Goal: Information Seeking & Learning: Find specific fact

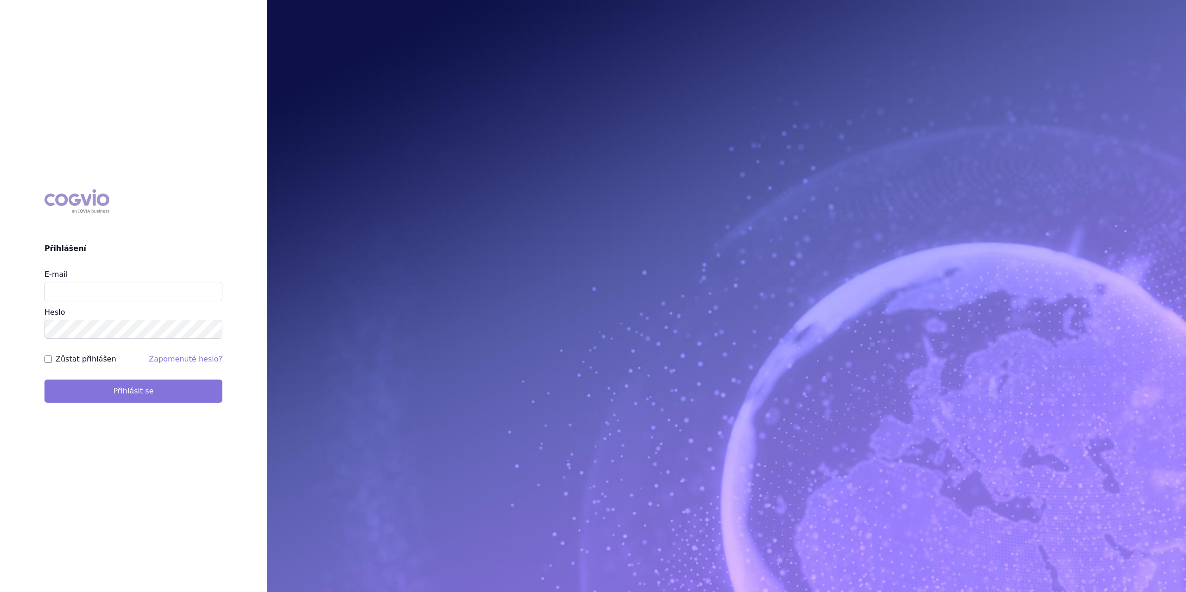
type input "marek.krajcovic@medochemie.com"
click at [126, 402] on button "Přihlásit se" at bounding box center [133, 391] width 178 height 23
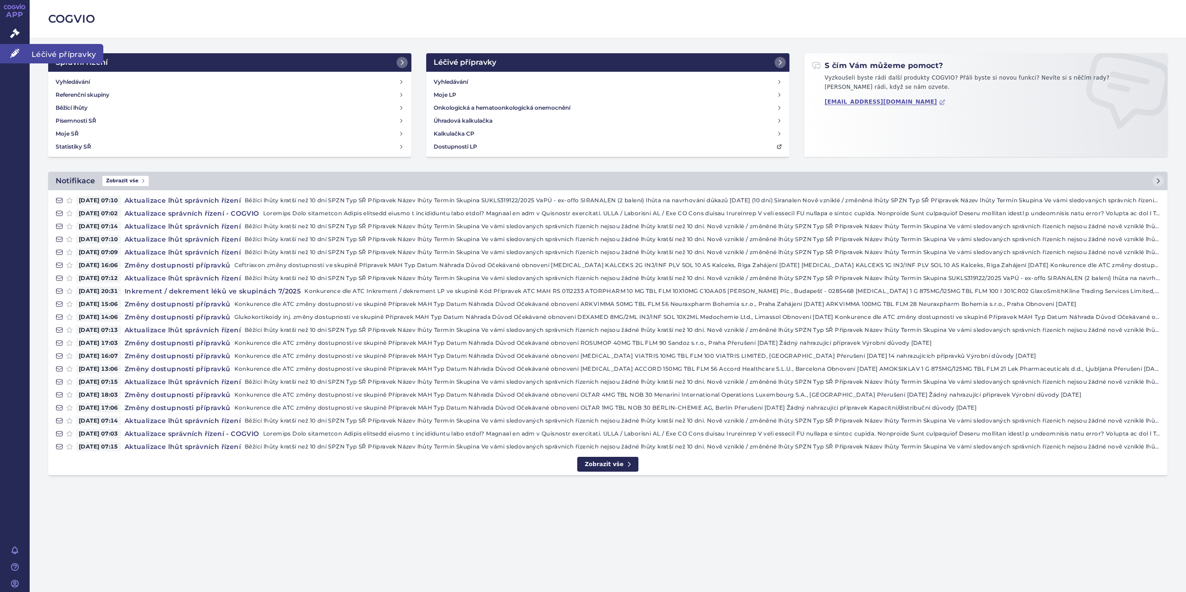
click at [62, 50] on span "Léčivé přípravky" at bounding box center [67, 53] width 74 height 19
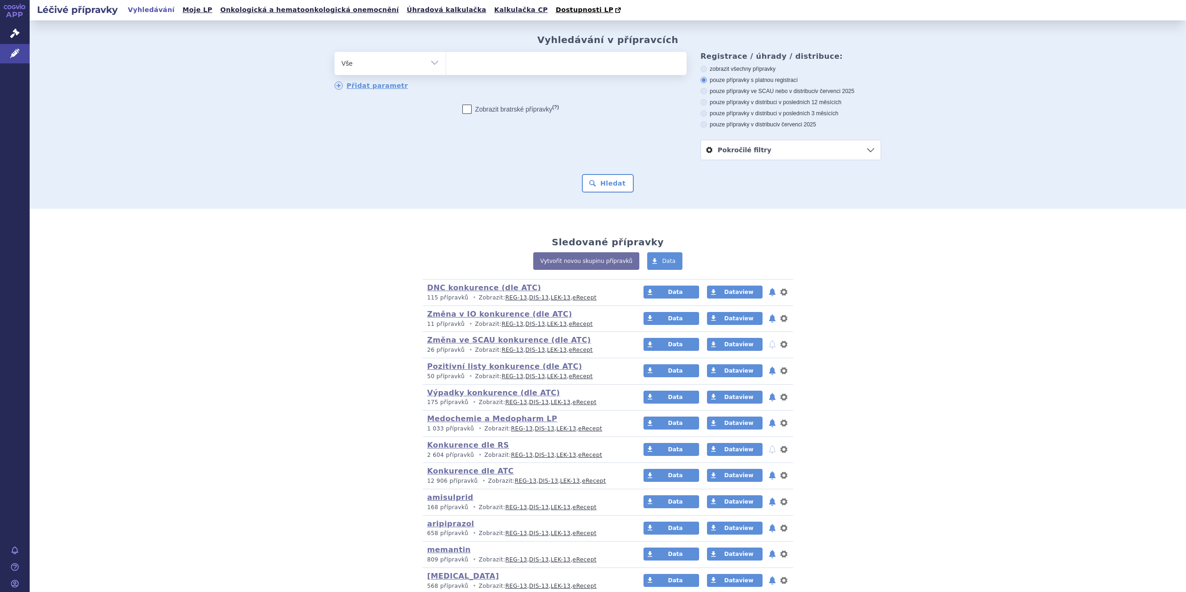
click at [428, 60] on select "Vše Přípravek/SUKL kód MAH VPOIS ATC/Aktivní látka Léková forma Síla" at bounding box center [389, 62] width 111 height 21
select select "filter-atc-group"
click at [334, 52] on select "Vše Přípravek/SUKL kód MAH VPOIS ATC/Aktivní látka Léková forma Síla" at bounding box center [389, 62] width 111 height 21
click at [492, 61] on ul at bounding box center [566, 61] width 240 height 19
click at [446, 61] on select at bounding box center [446, 62] width 0 height 23
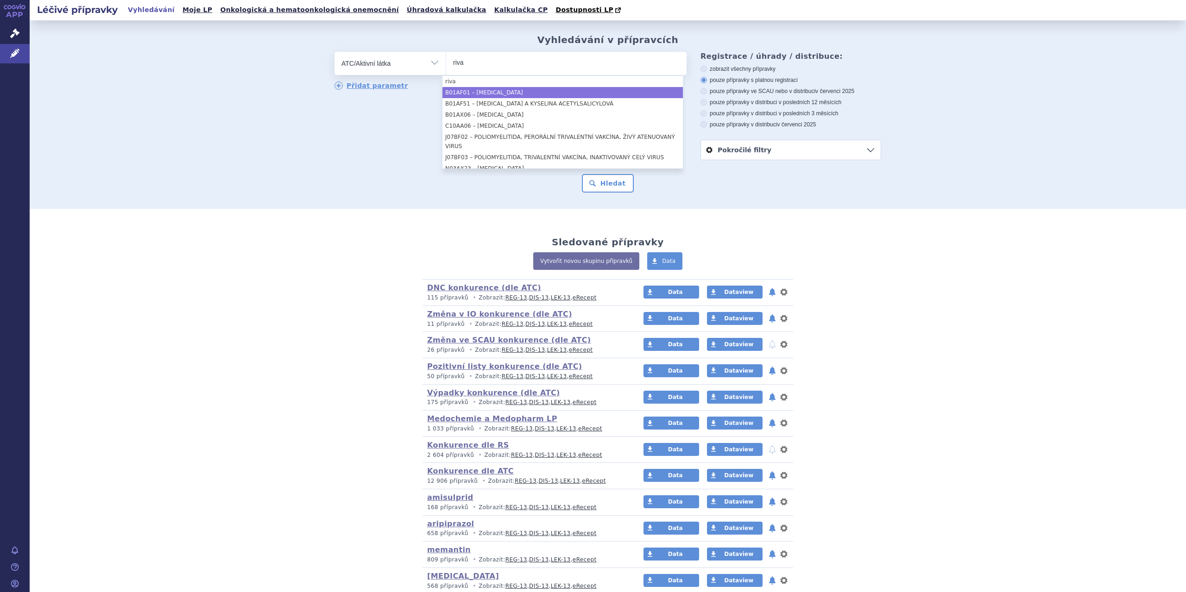
type input "riva"
select select "B01AF01"
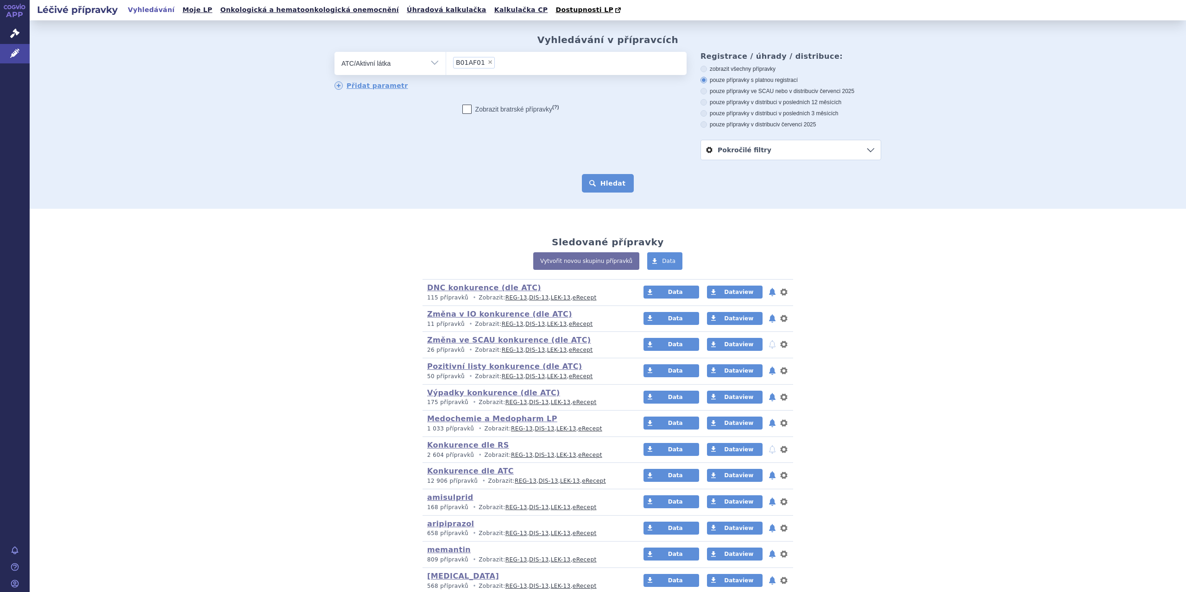
click at [611, 178] on button "Hledat" at bounding box center [608, 183] width 52 height 19
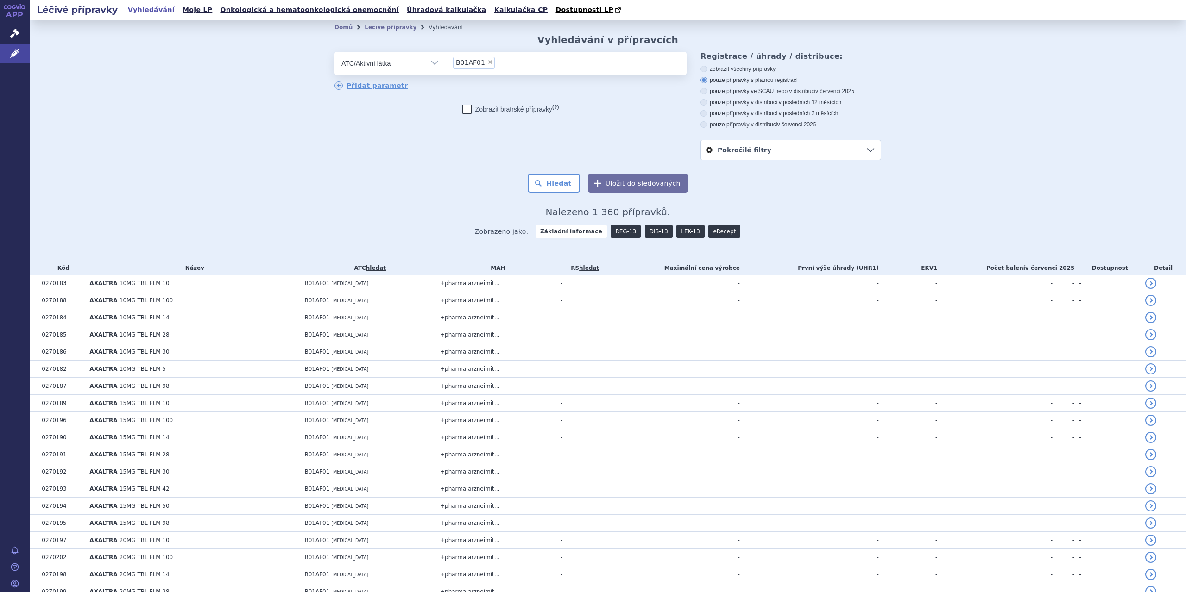
click at [647, 229] on link "DIS-13" at bounding box center [659, 231] width 28 height 13
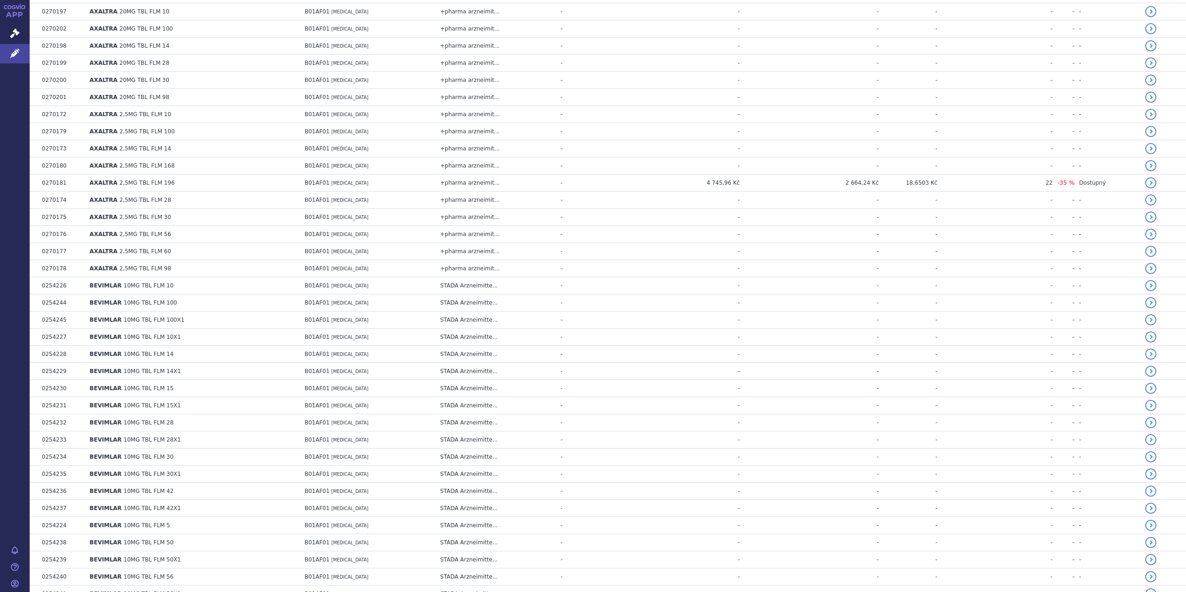
scroll to position [493, 0]
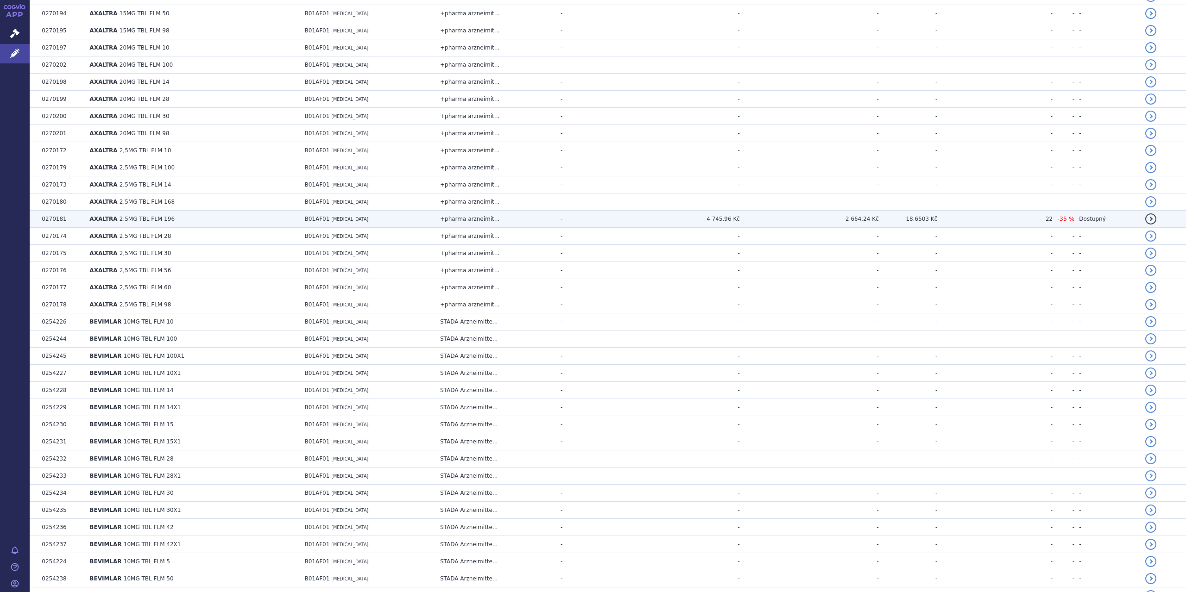
click at [149, 216] on span "2,5MG TBL FLM 196" at bounding box center [146, 219] width 55 height 6
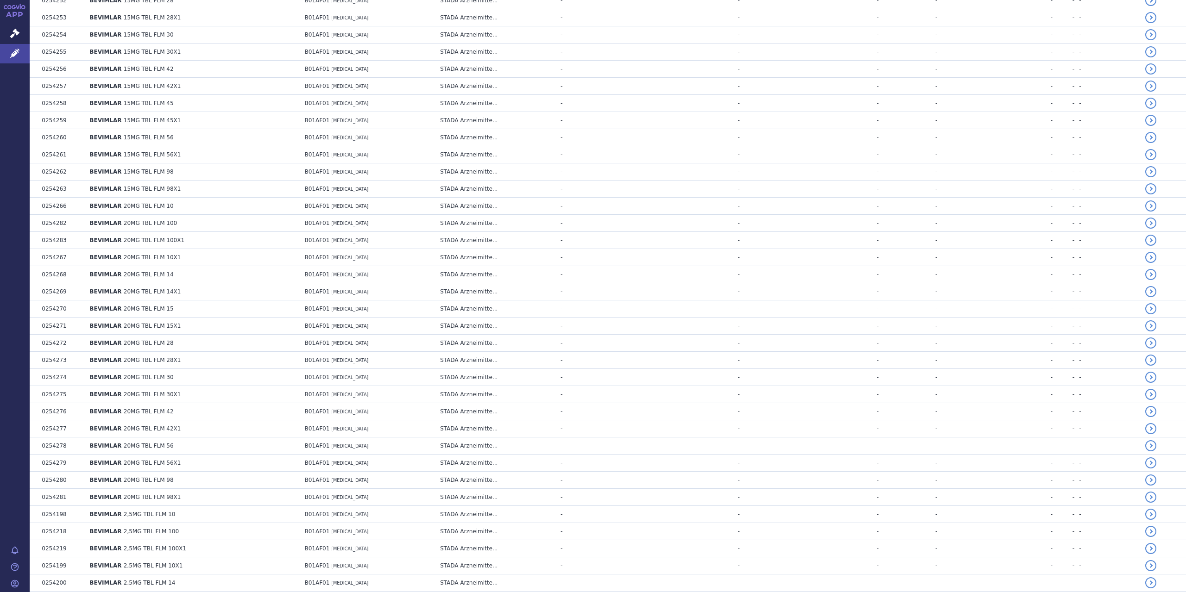
scroll to position [1448, 0]
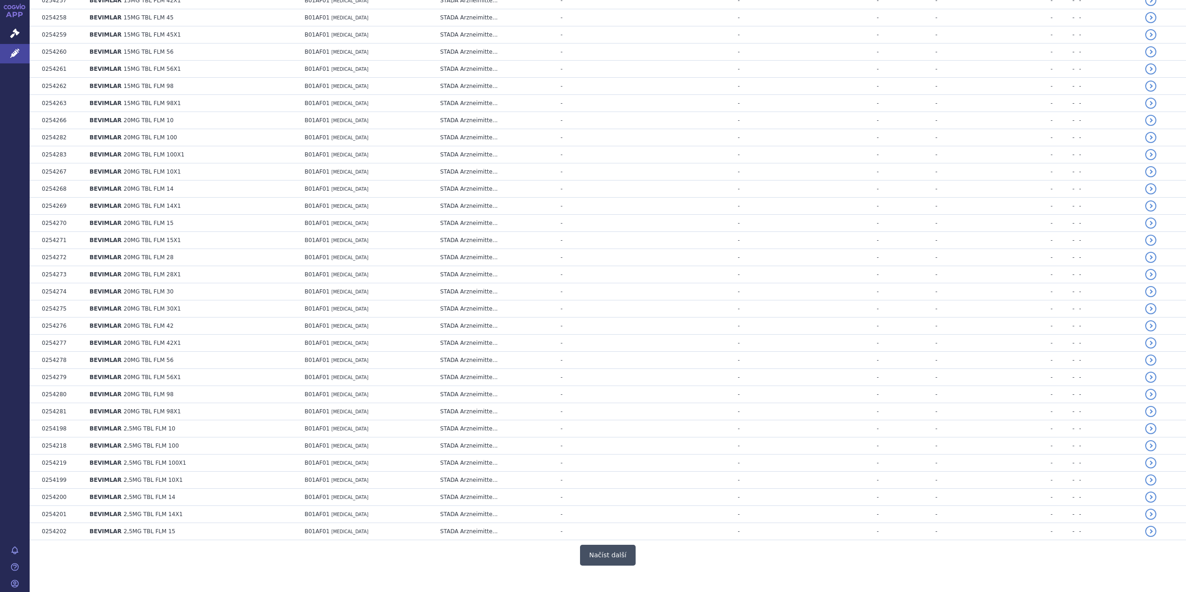
click at [611, 545] on button "Načíst další" at bounding box center [608, 555] width 56 height 21
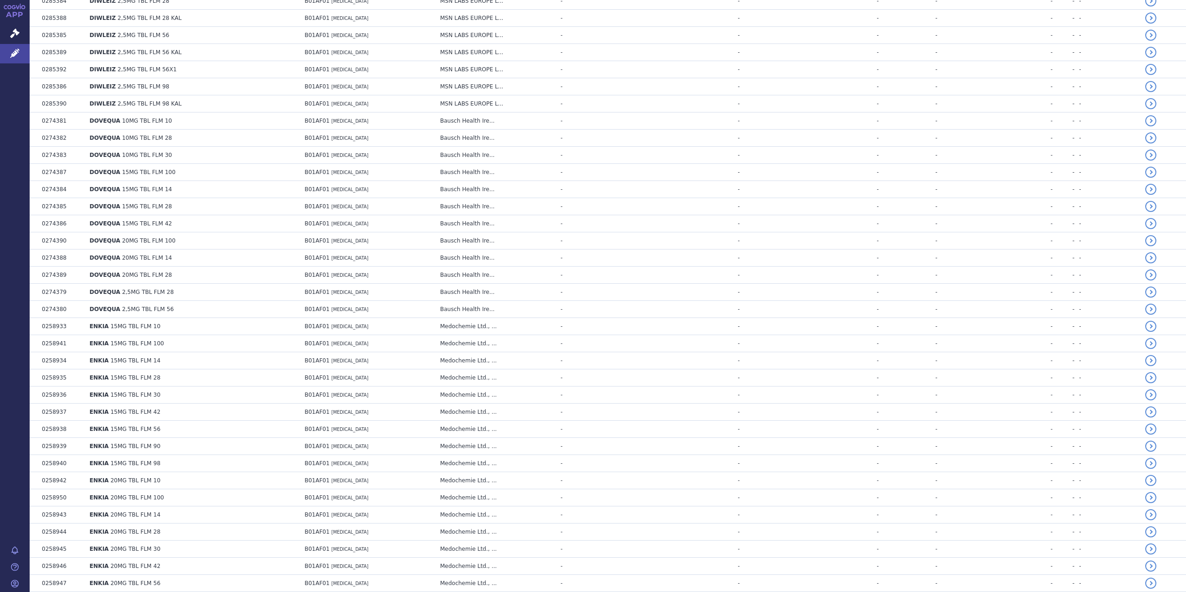
scroll to position [3147, 0]
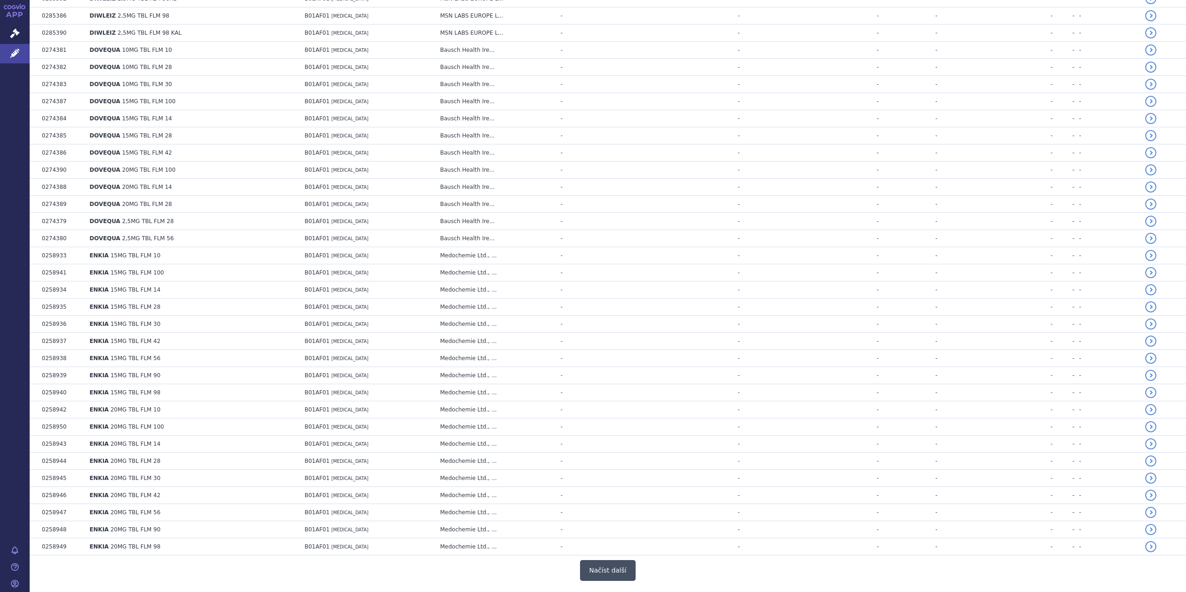
click at [589, 560] on button "Načíst další" at bounding box center [608, 570] width 56 height 21
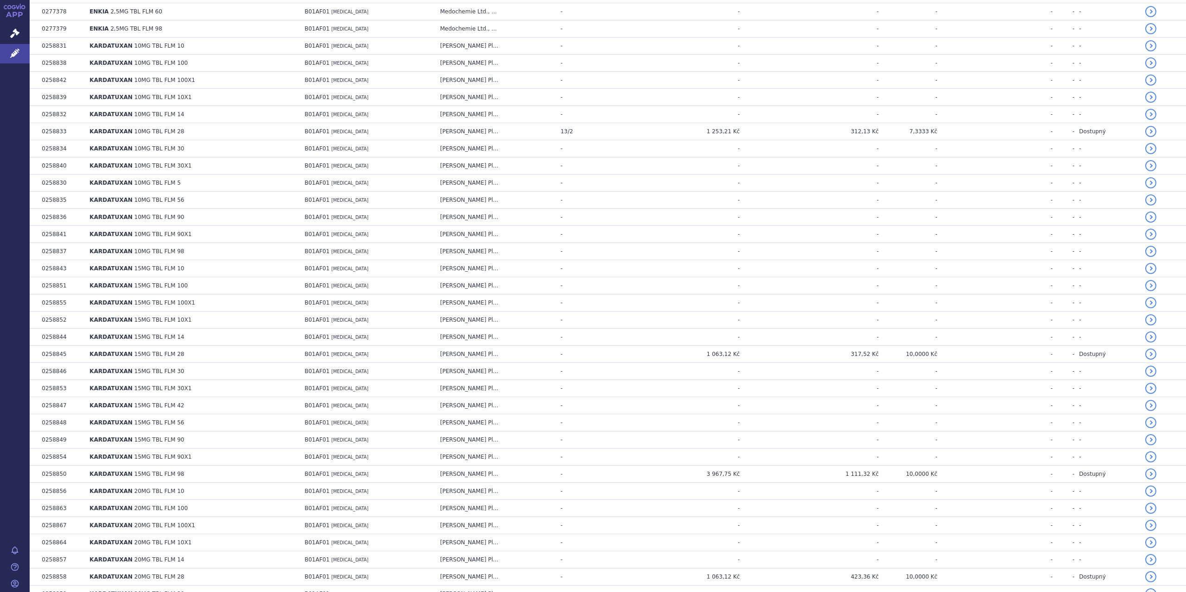
scroll to position [3670, 0]
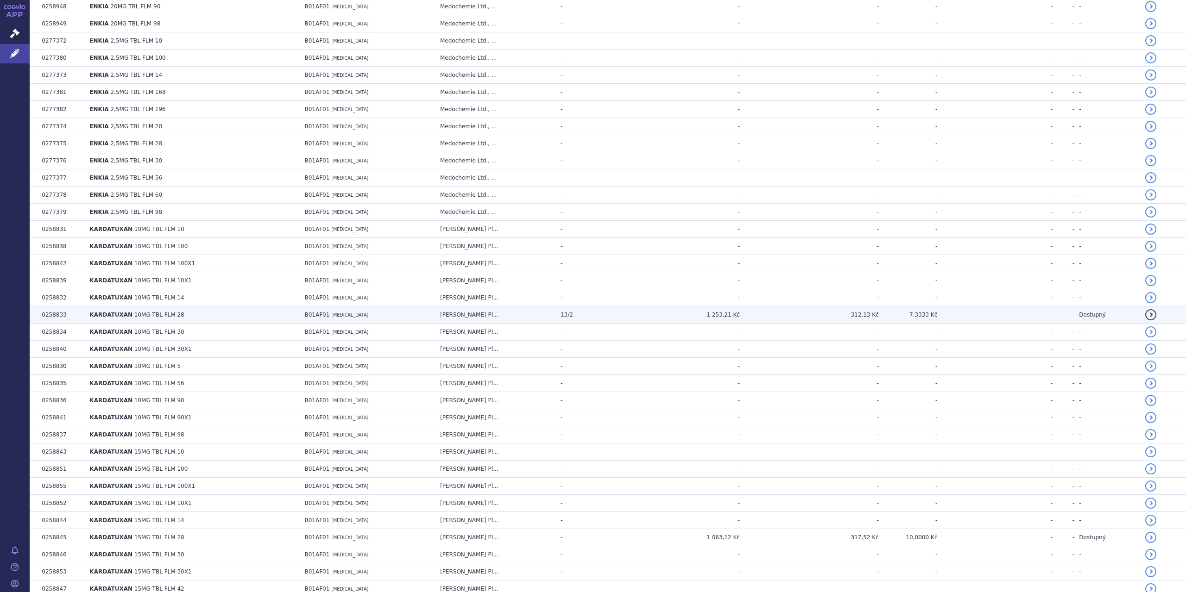
click at [313, 312] on span "B01AF01" at bounding box center [316, 315] width 25 height 6
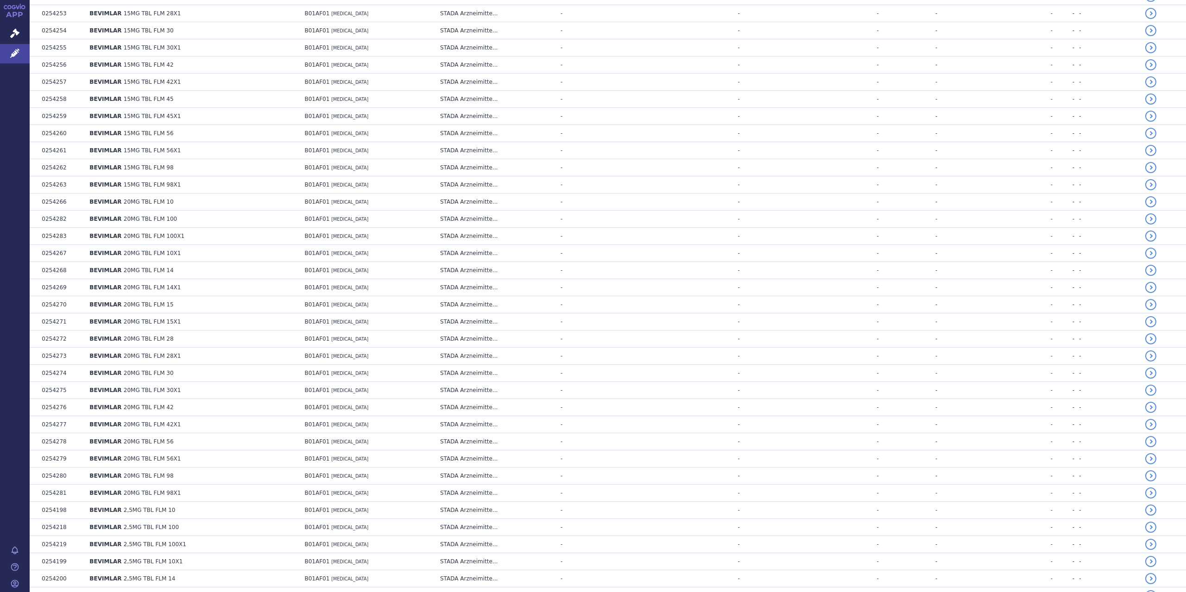
scroll to position [1448, 0]
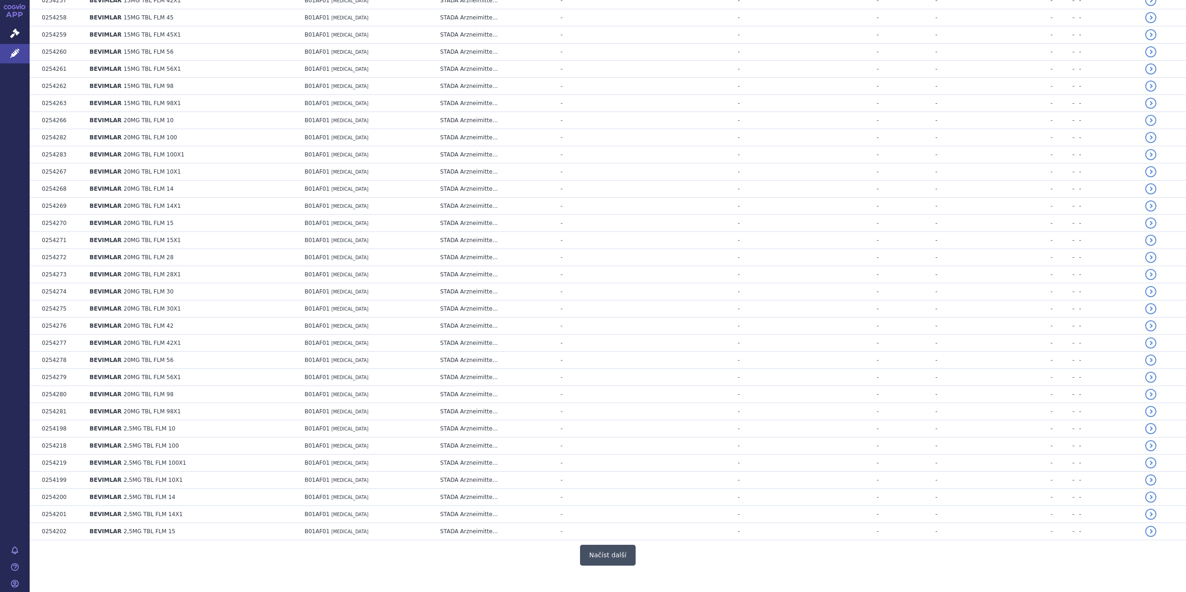
click at [610, 545] on button "Načíst další" at bounding box center [608, 555] width 56 height 21
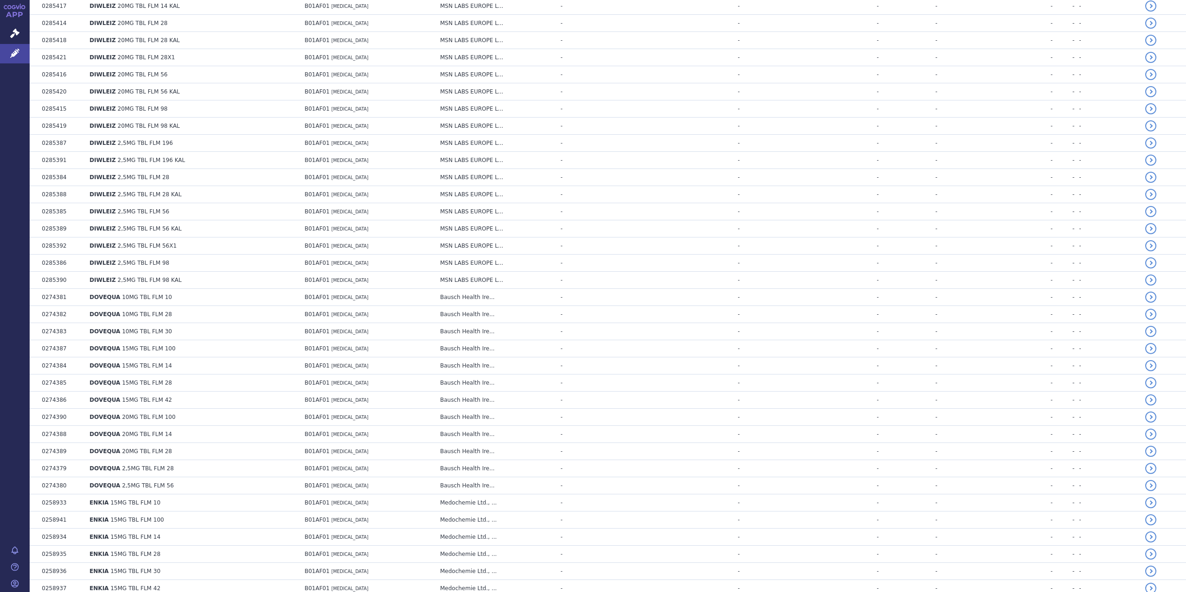
scroll to position [3147, 0]
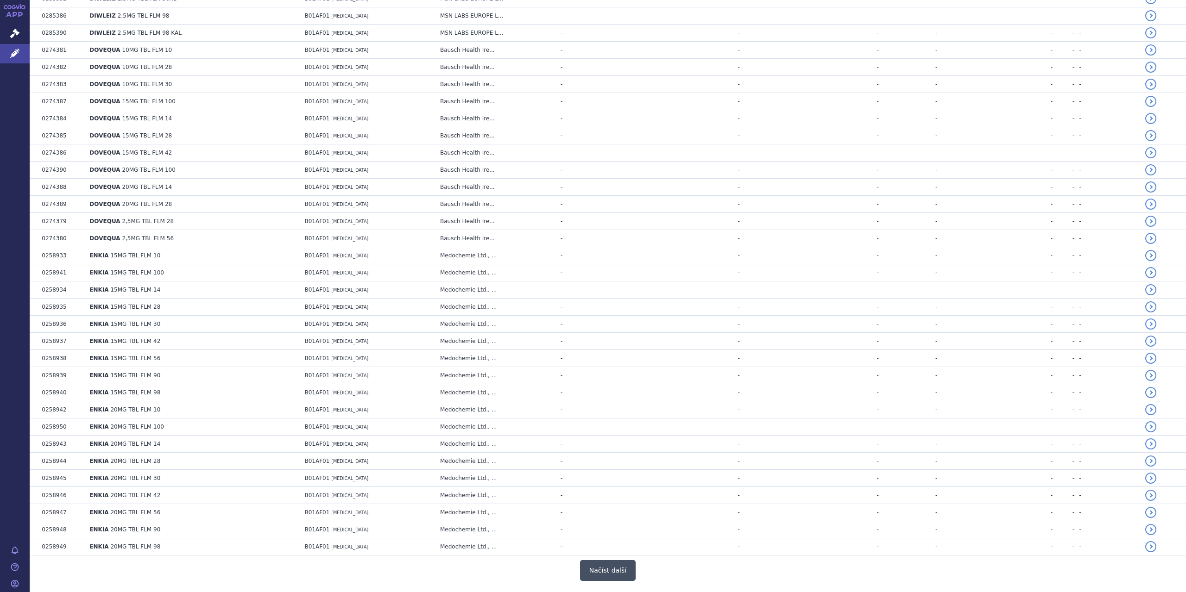
click at [603, 560] on button "Načíst další" at bounding box center [608, 570] width 56 height 21
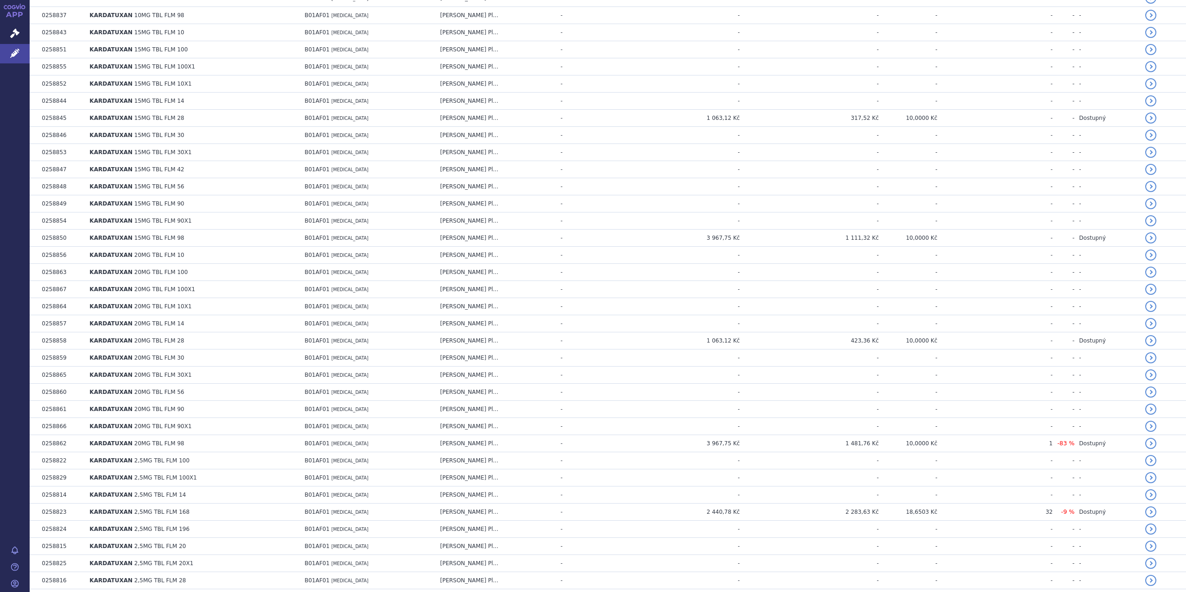
scroll to position [4148, 0]
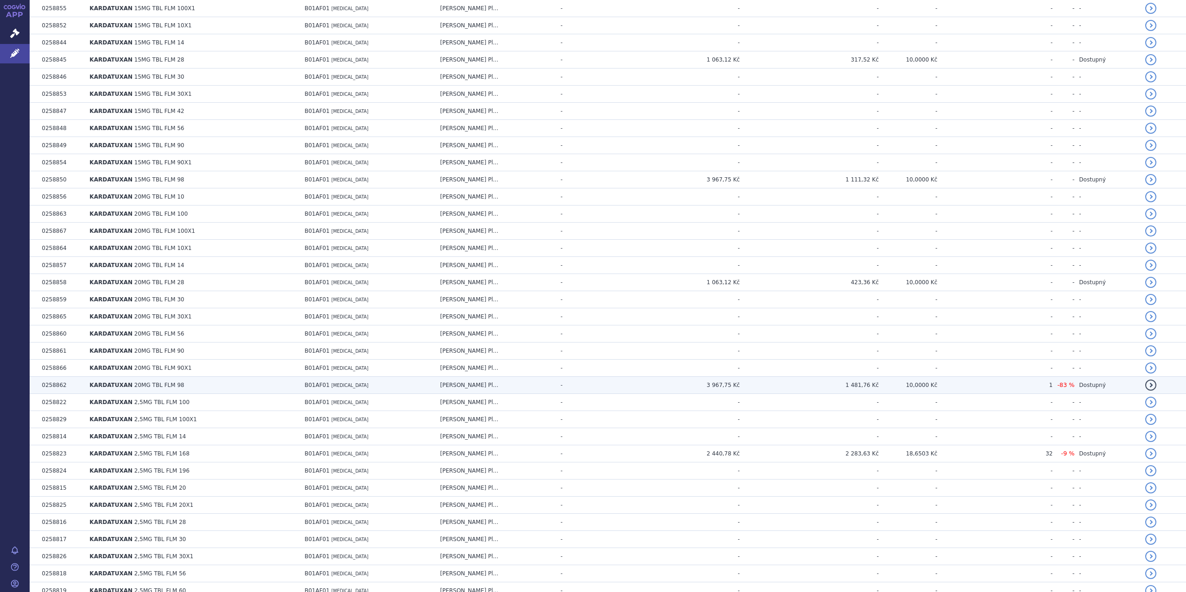
click at [933, 377] on td "10,0000 Kč" at bounding box center [908, 385] width 59 height 17
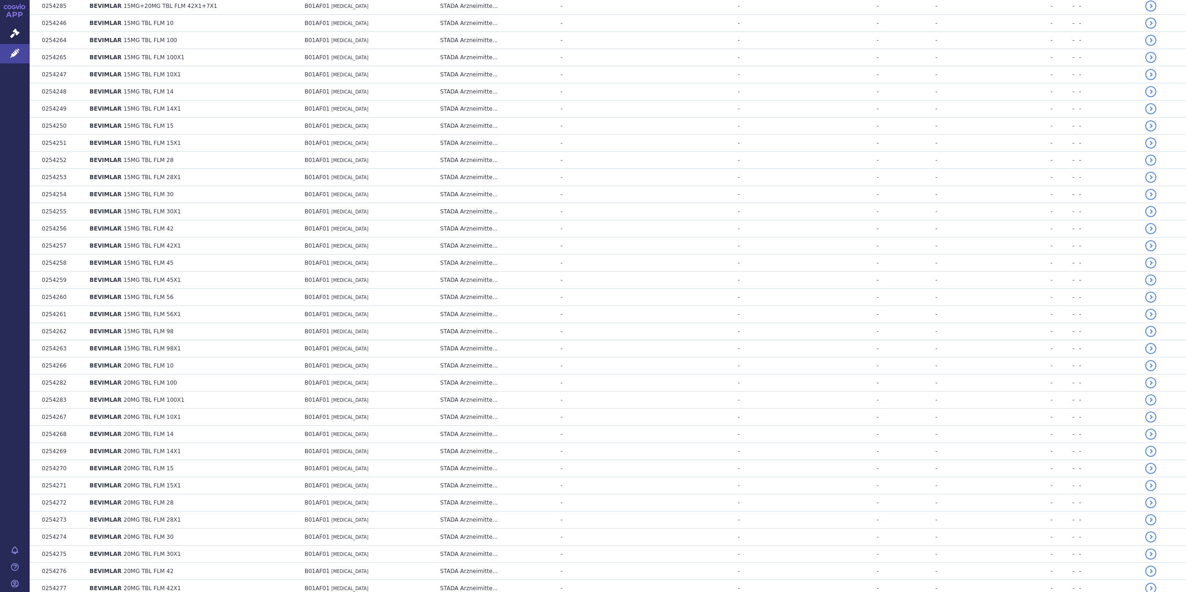
scroll to position [1448, 0]
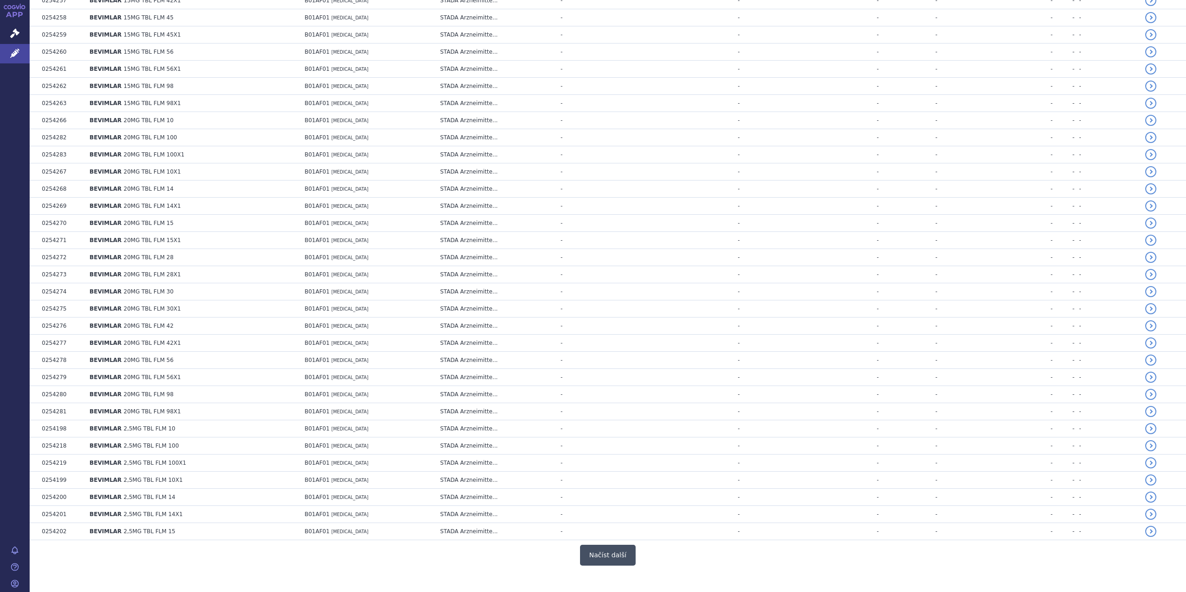
click at [606, 545] on button "Načíst další" at bounding box center [608, 555] width 56 height 21
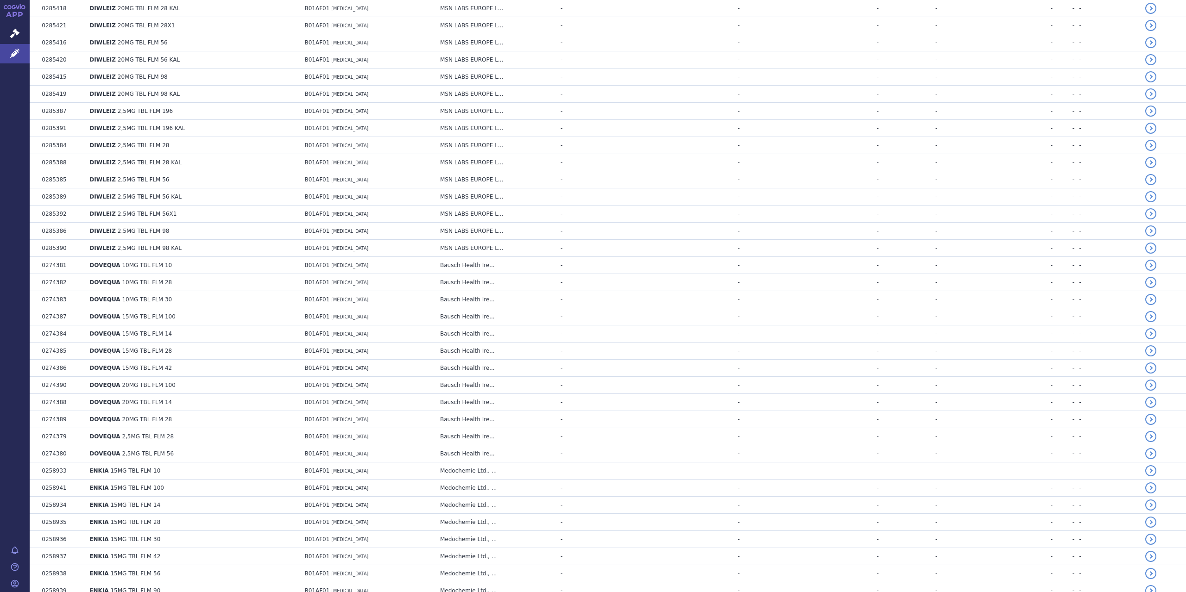
scroll to position [3147, 0]
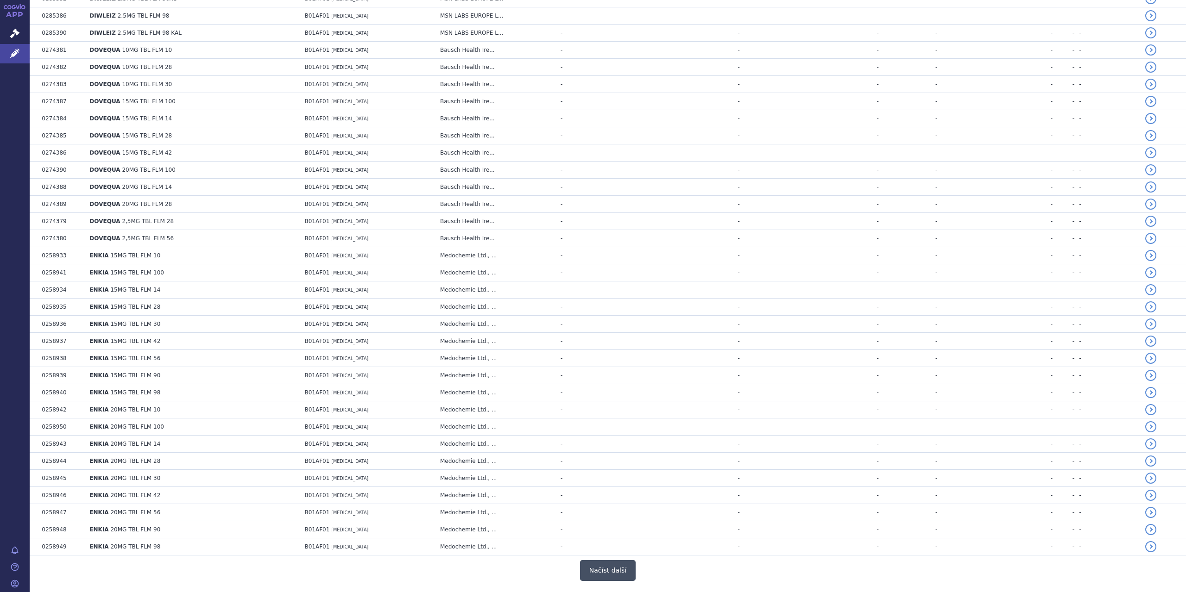
click at [601, 560] on button "Načíst další" at bounding box center [608, 570] width 56 height 21
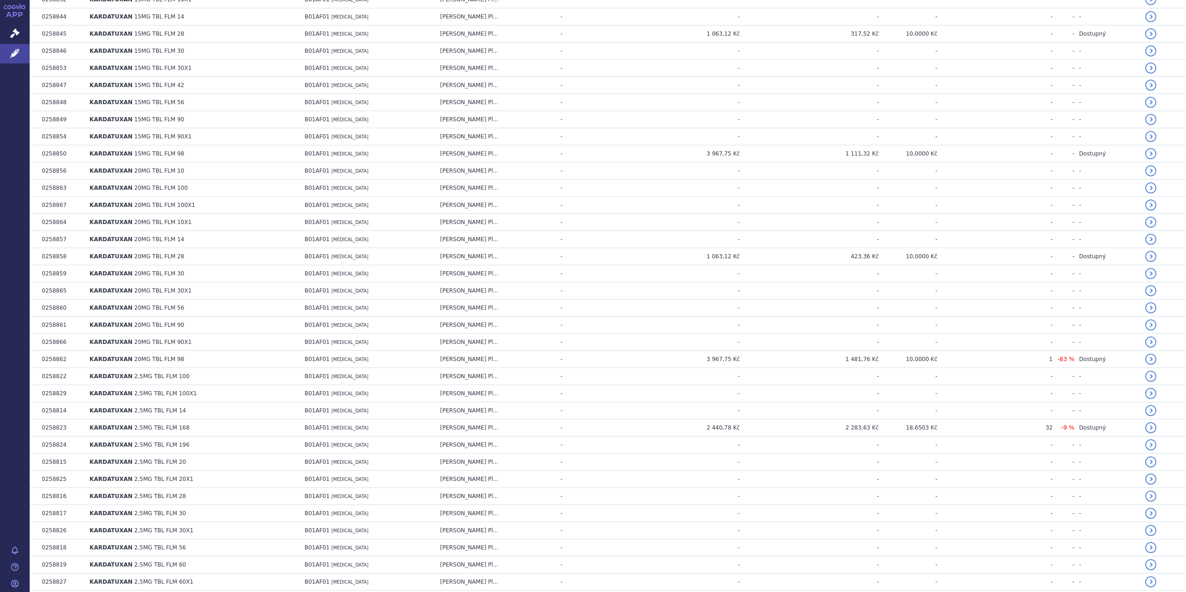
scroll to position [4168, 0]
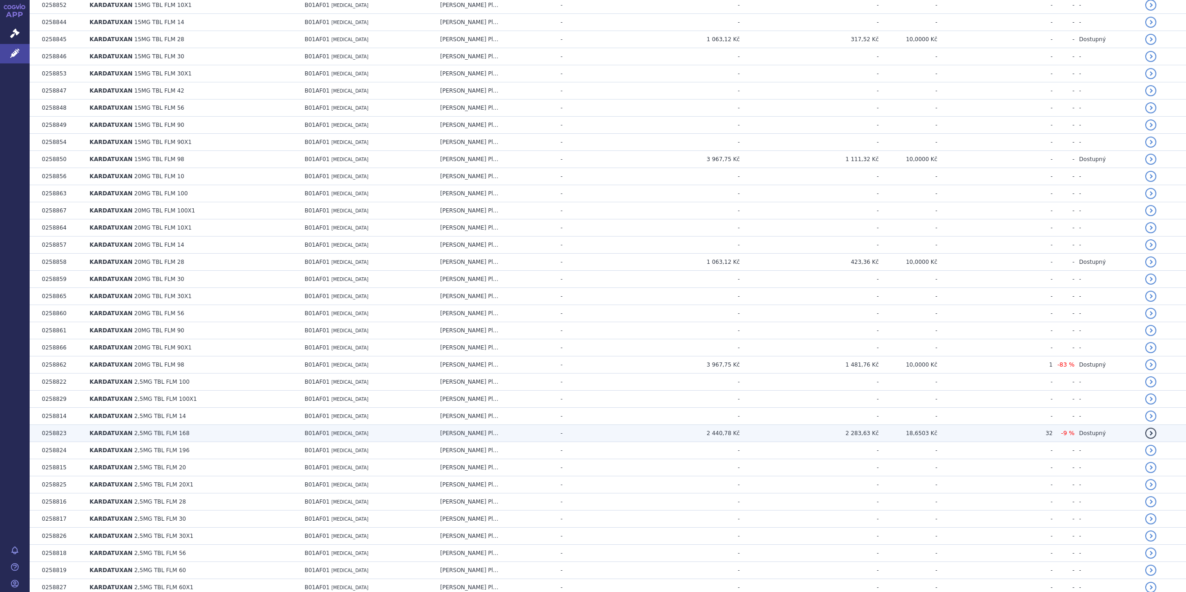
click at [874, 425] on td "2 283,63 Kč" at bounding box center [809, 433] width 139 height 17
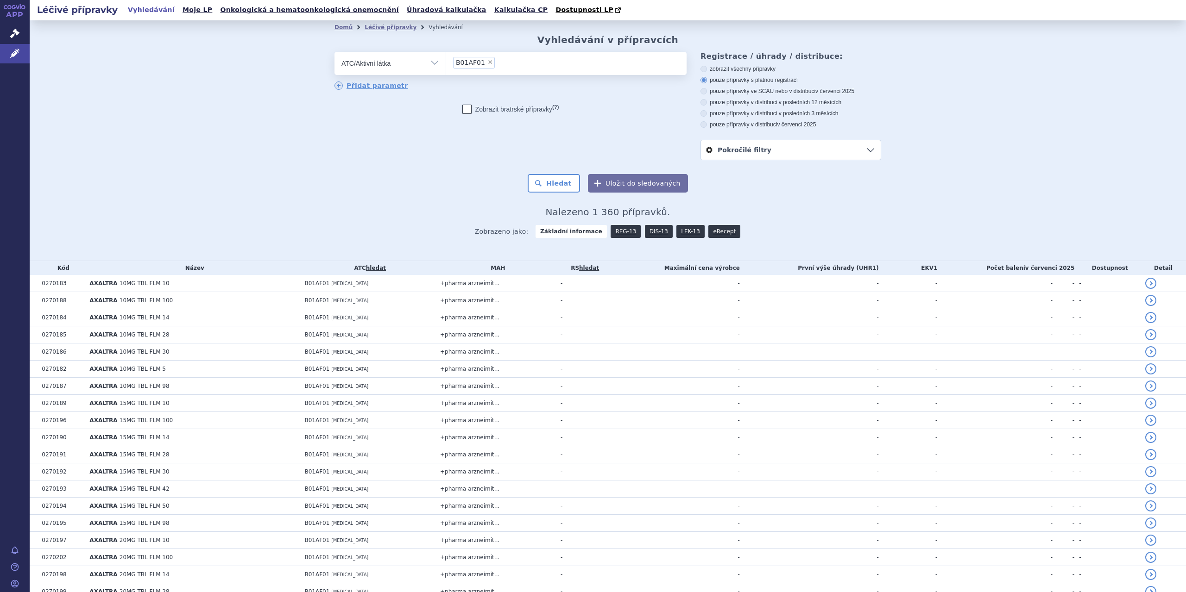
click at [435, 60] on select "Vše Přípravek/SUKL kód MAH VPOIS ATC/Aktivní látka Léková forma Síla" at bounding box center [389, 62] width 111 height 21
select select "filter-all"
click at [334, 52] on select "Vše Přípravek/SUKL kód MAH VPOIS ATC/Aktivní látka Léková forma Síla" at bounding box center [389, 62] width 111 height 21
click at [464, 61] on ul at bounding box center [566, 61] width 240 height 19
click at [446, 61] on select at bounding box center [446, 62] width 0 height 23
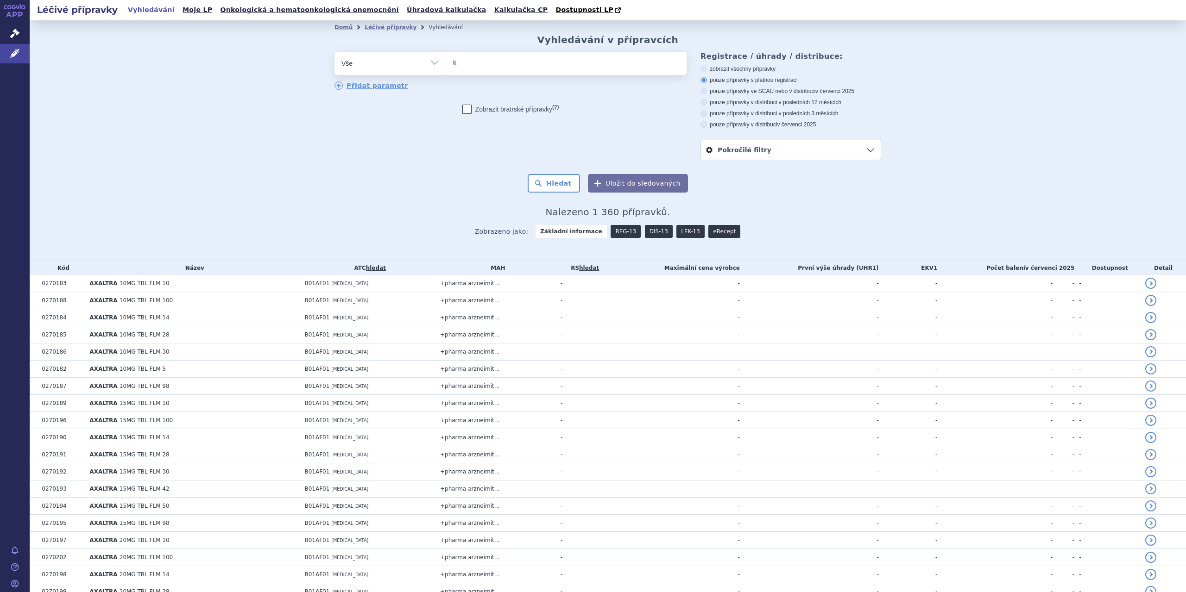
type input "ka"
type input "kar"
type input "karda"
type input "kardad"
type input "kardadu"
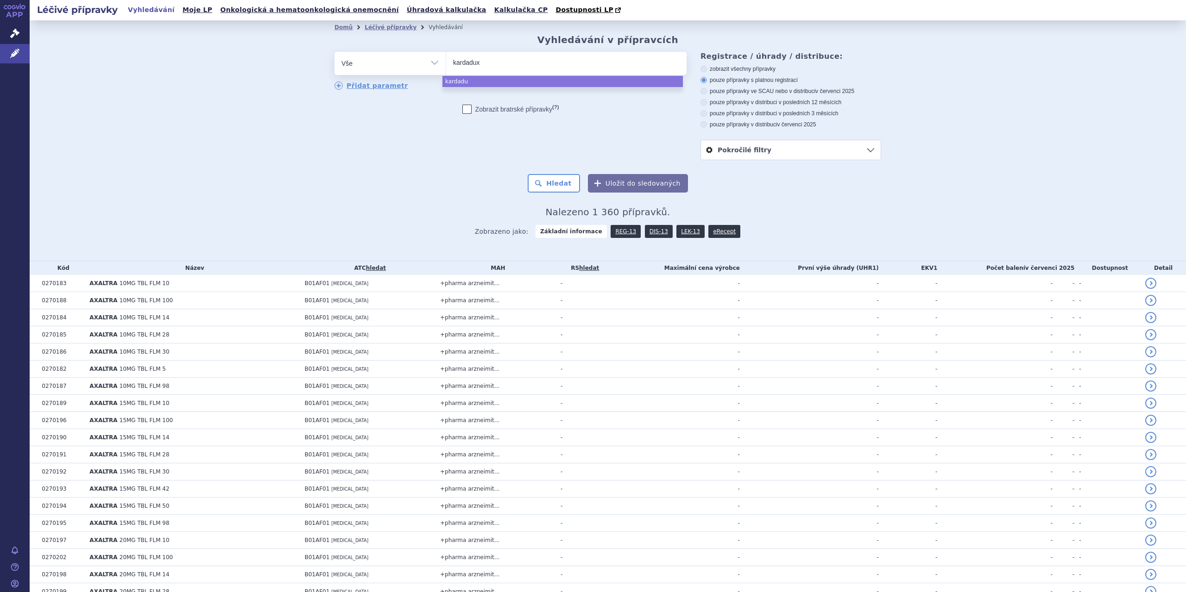
type input "kardaduxa"
type input "kardaduxan"
select select "kardaduxan"
click at [565, 183] on button "Hledat" at bounding box center [554, 183] width 52 height 19
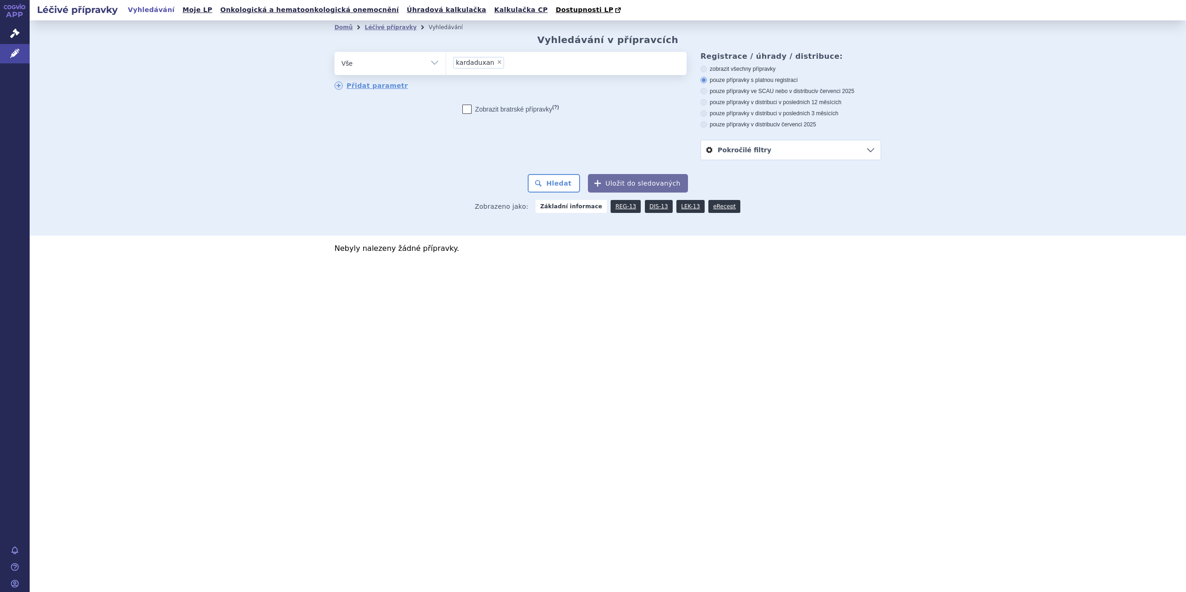
click at [496, 63] on span "×" at bounding box center [499, 62] width 6 height 6
click at [446, 63] on select "kardaduxan" at bounding box center [446, 62] width 0 height 23
select select
click at [437, 70] on select "Vše Přípravek/SUKL kód MAH VPOIS ATC/Aktivní látka Léková forma Síla" at bounding box center [389, 62] width 111 height 21
select select "filter-atc-group"
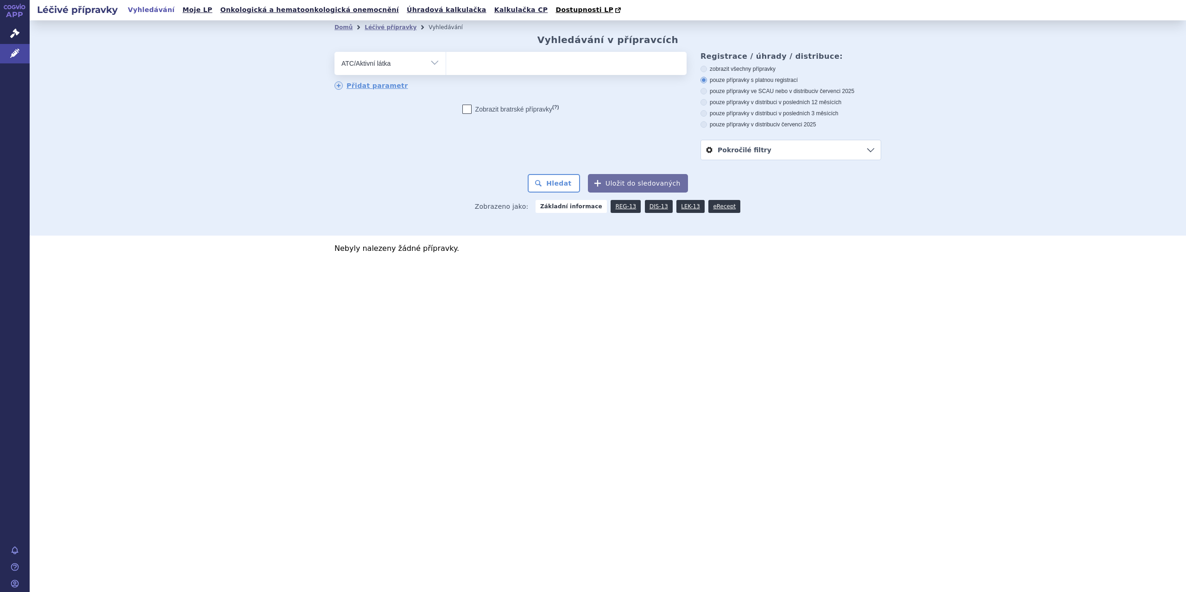
click at [334, 52] on select "Vše Přípravek/SUKL kód MAH VPOIS ATC/Aktivní látka Léková forma Síla" at bounding box center [389, 62] width 111 height 21
click at [469, 69] on ul at bounding box center [566, 61] width 240 height 19
click at [446, 69] on select at bounding box center [446, 62] width 0 height 23
type input "r"
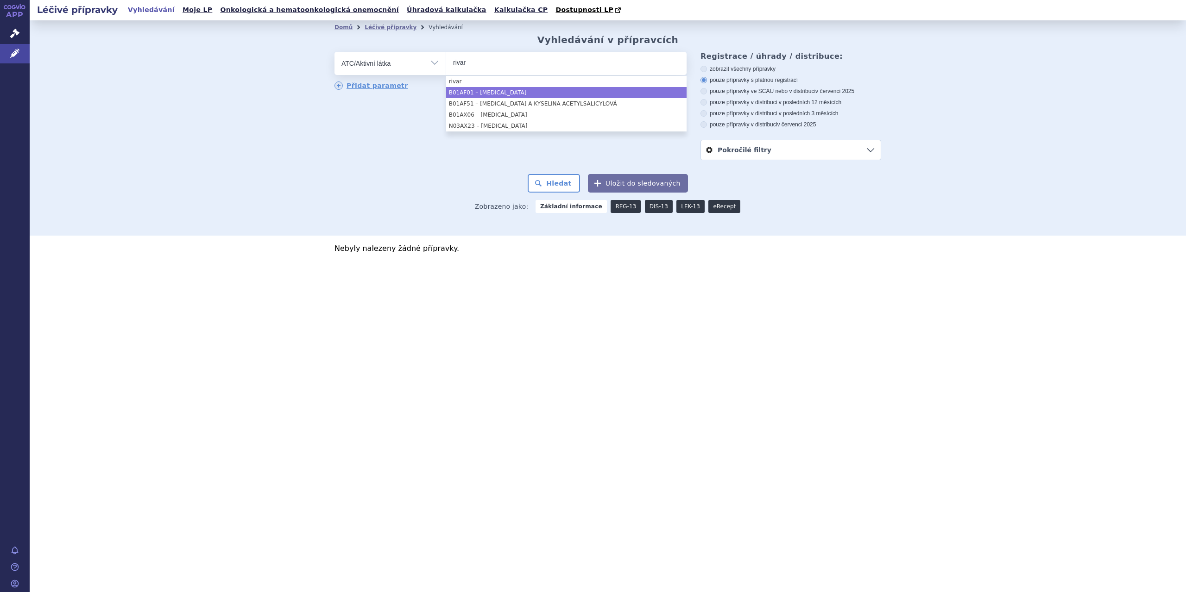
type input "rivar"
select select "B01AF01"
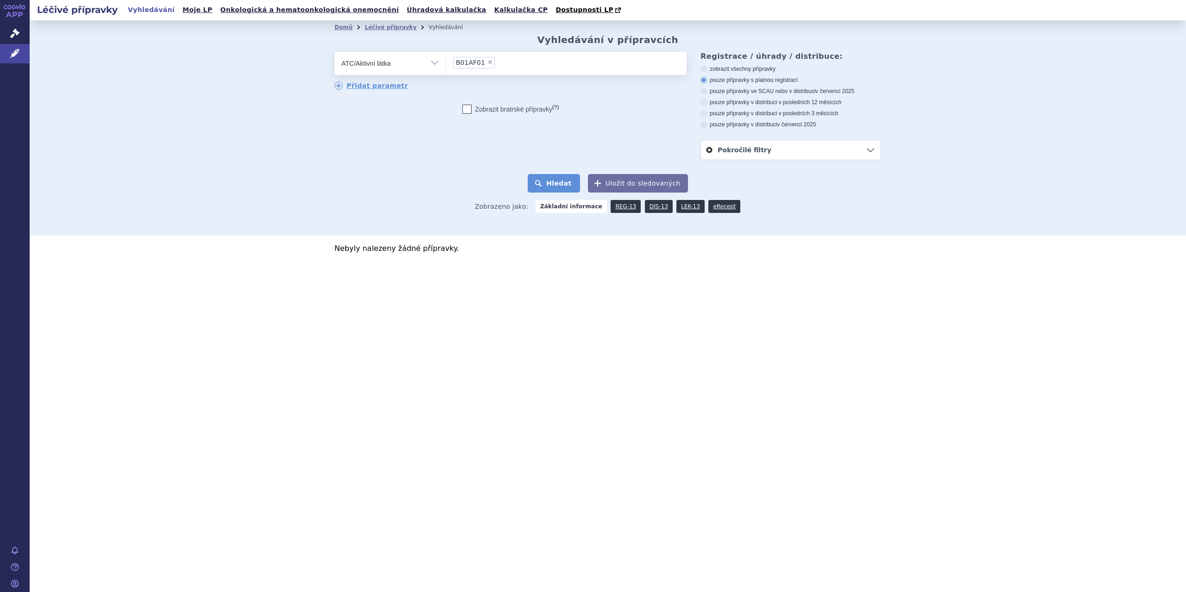
click at [566, 180] on button "Hledat" at bounding box center [554, 183] width 52 height 19
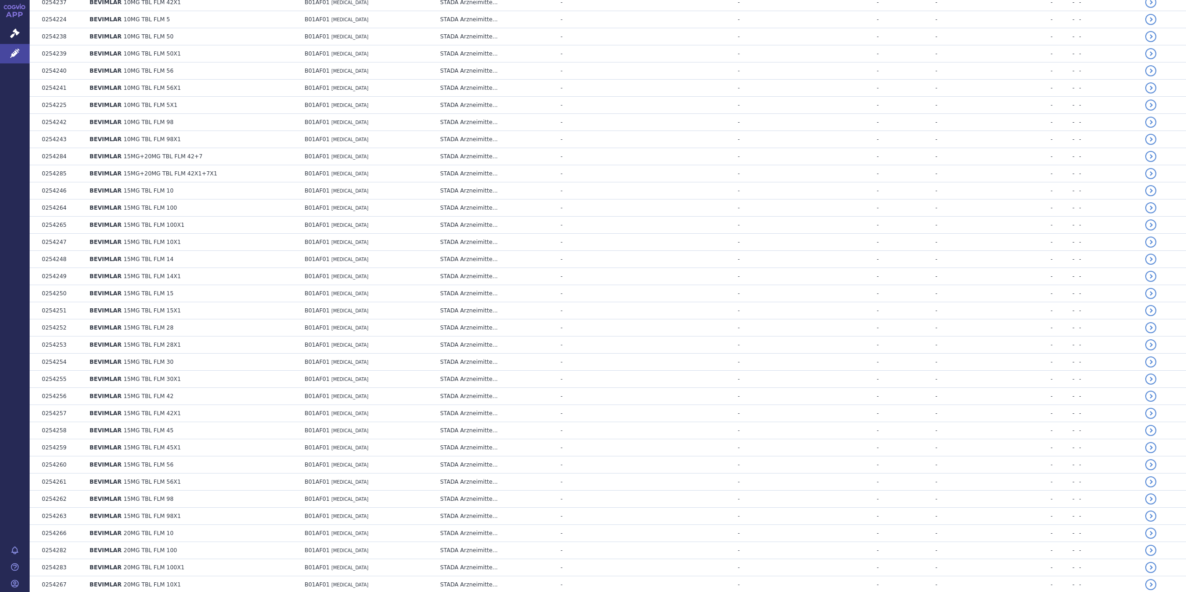
scroll to position [1448, 0]
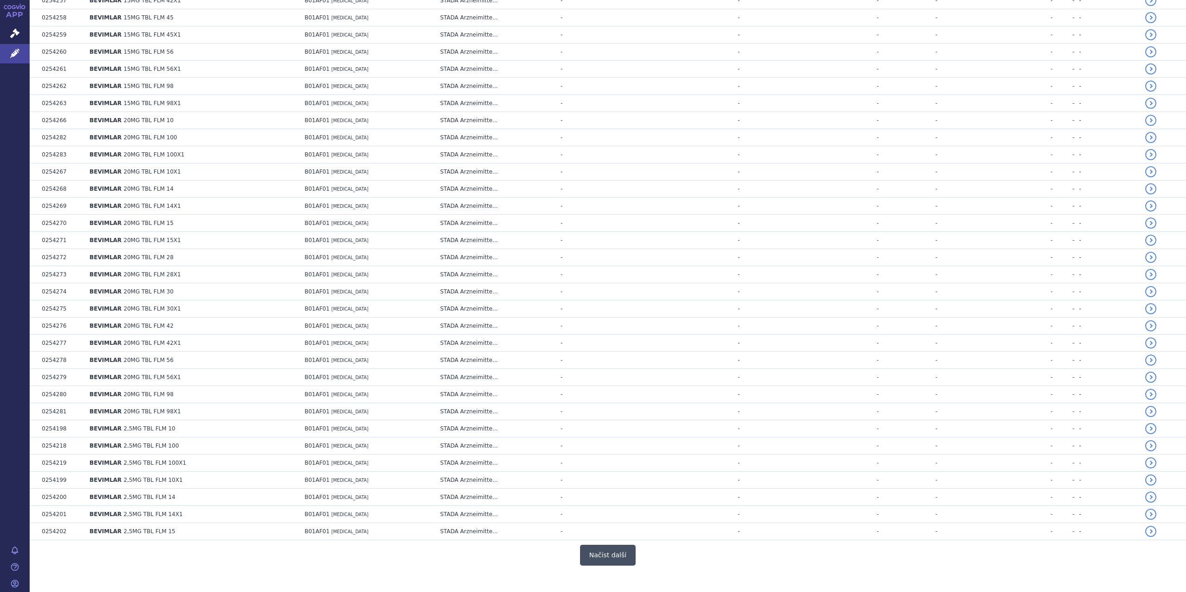
click at [628, 545] on button "Načíst další" at bounding box center [608, 555] width 56 height 21
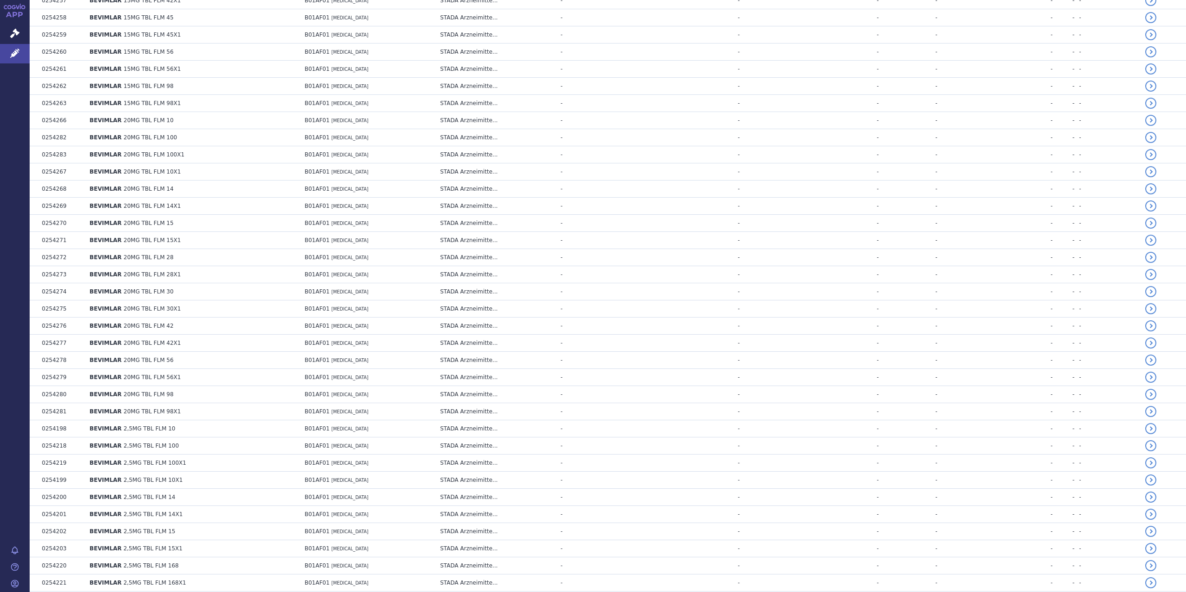
scroll to position [3147, 0]
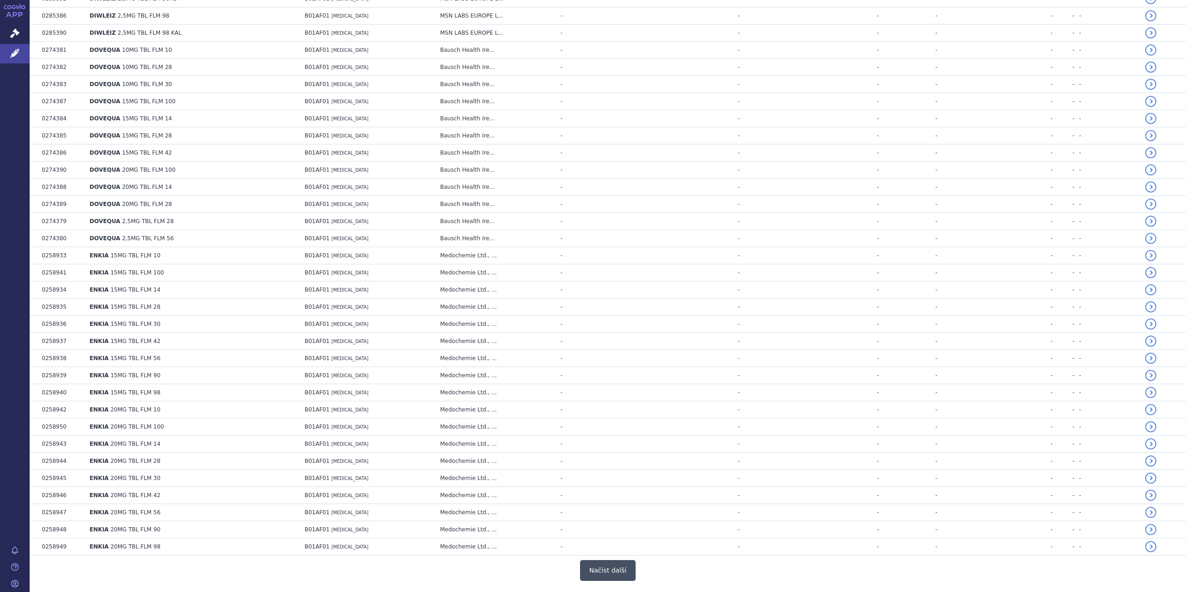
click at [597, 560] on button "Načíst další" at bounding box center [608, 570] width 56 height 21
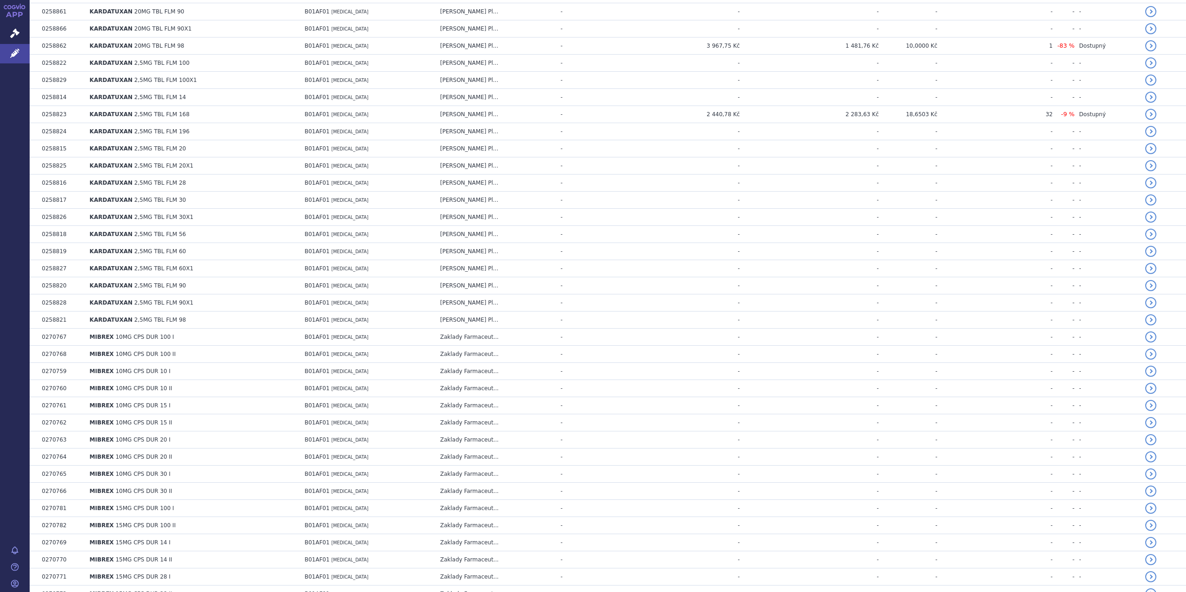
scroll to position [4845, 0]
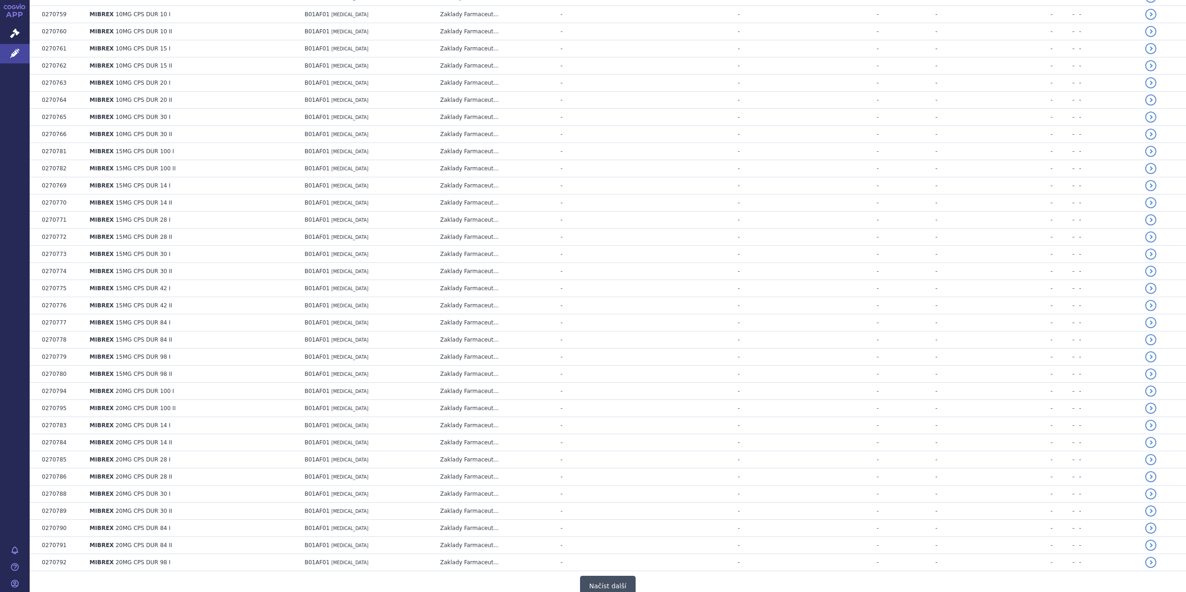
click at [616, 576] on button "Načíst další" at bounding box center [608, 586] width 56 height 21
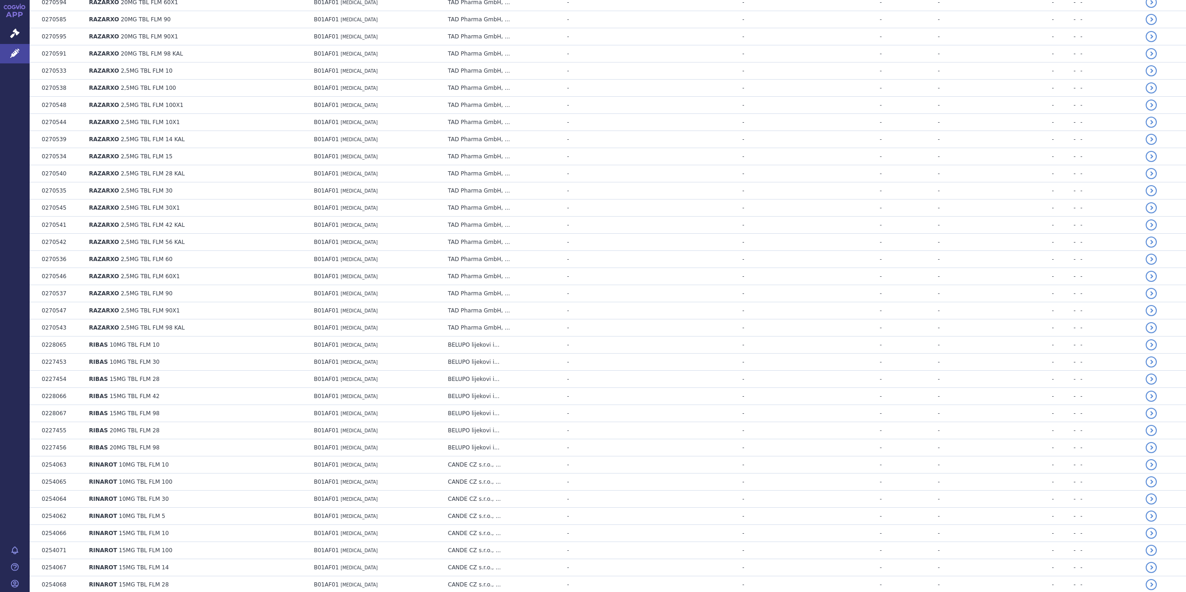
scroll to position [6543, 0]
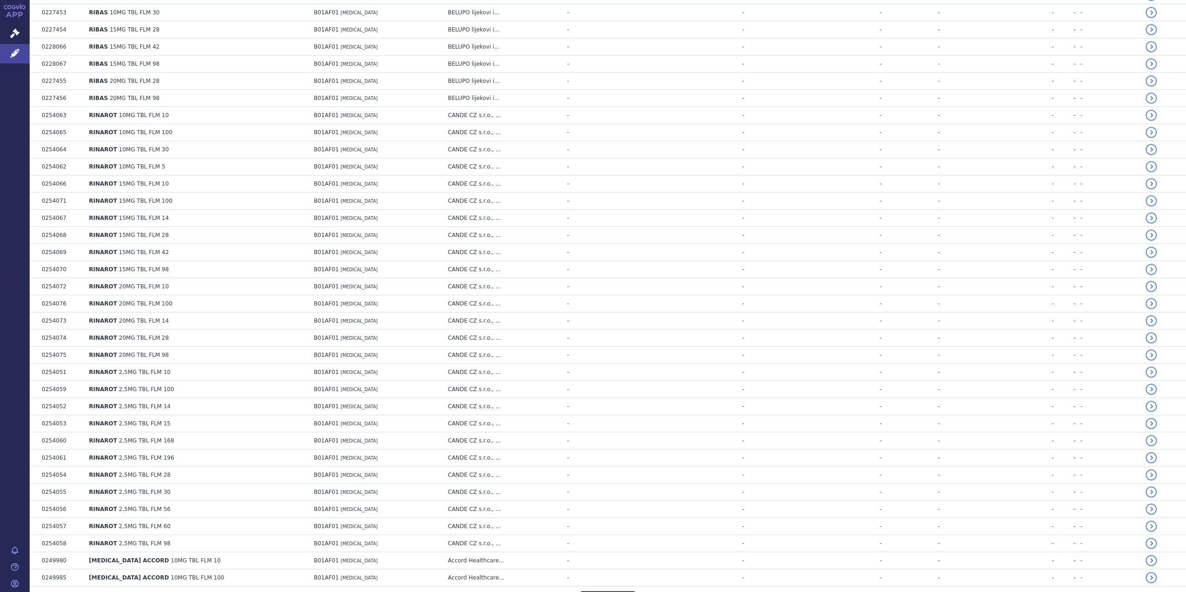
click at [599, 591] on button "Načíst další" at bounding box center [608, 601] width 56 height 21
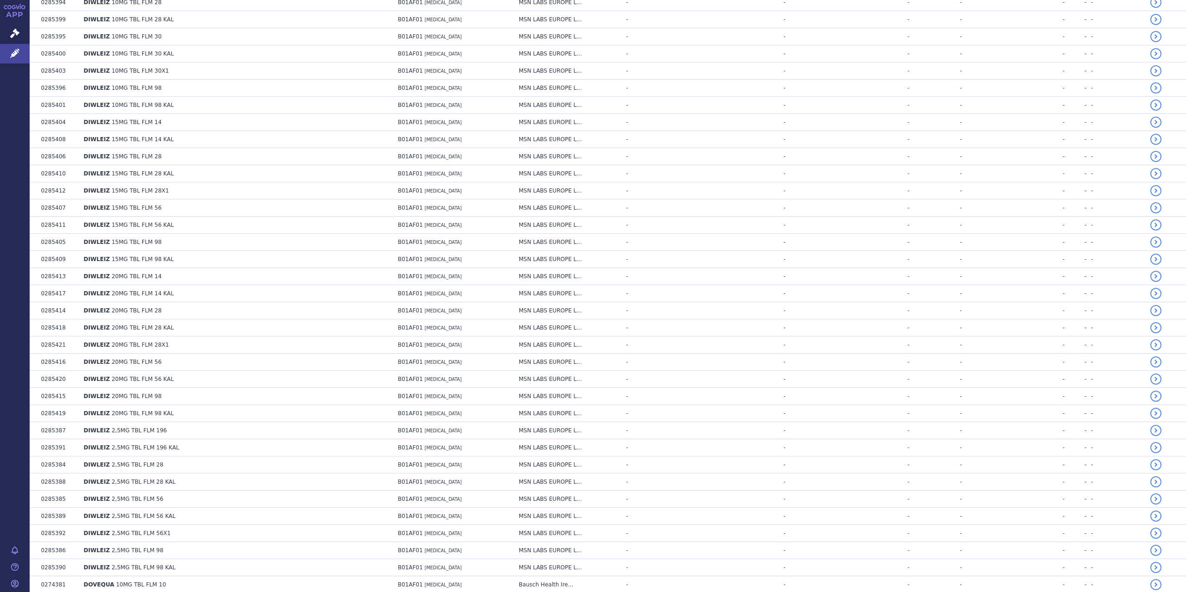
scroll to position [0, 0]
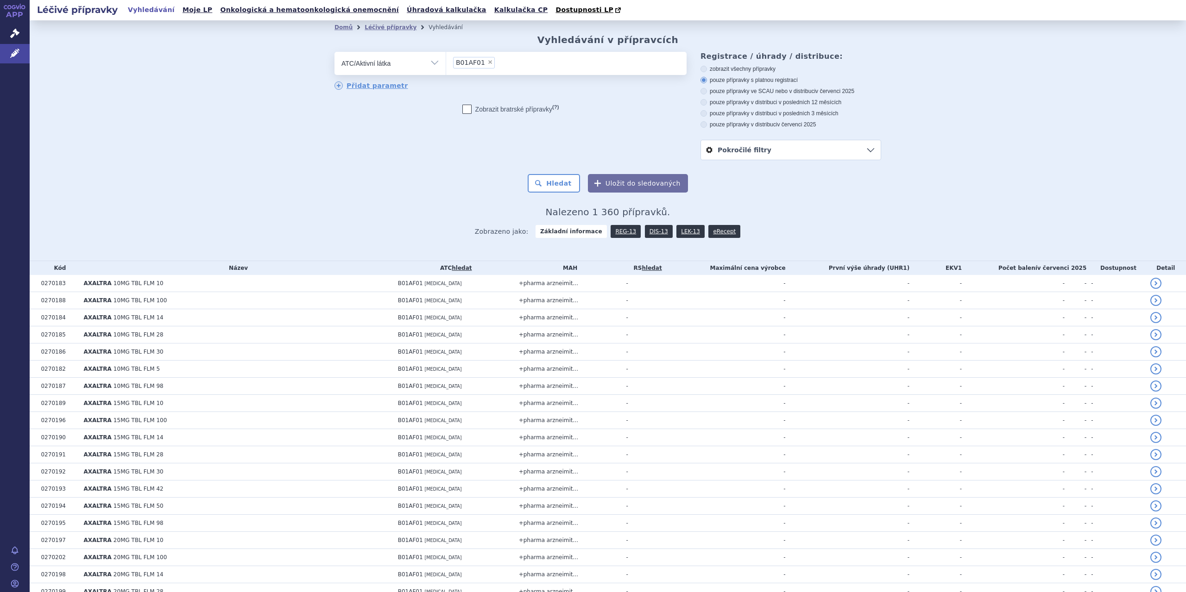
click at [487, 63] on span "×" at bounding box center [490, 62] width 6 height 6
click at [446, 63] on select "B01AF01" at bounding box center [446, 62] width 0 height 23
select select
type input "rivaroxana accor"
select select "rivaroxana accor"
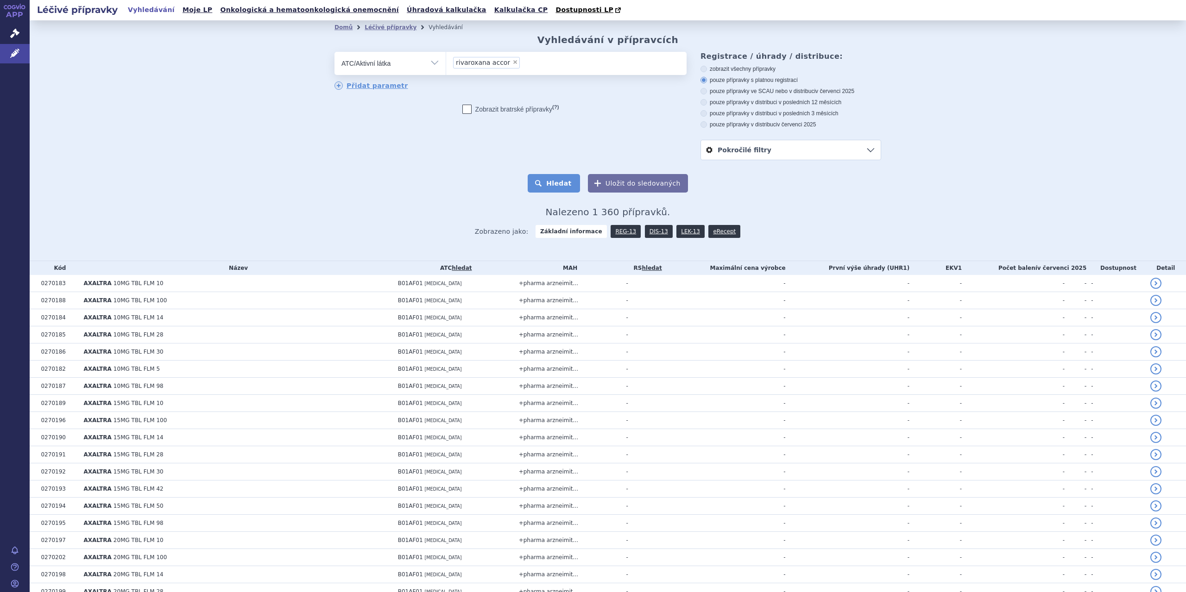
click at [567, 187] on button "Hledat" at bounding box center [554, 183] width 52 height 19
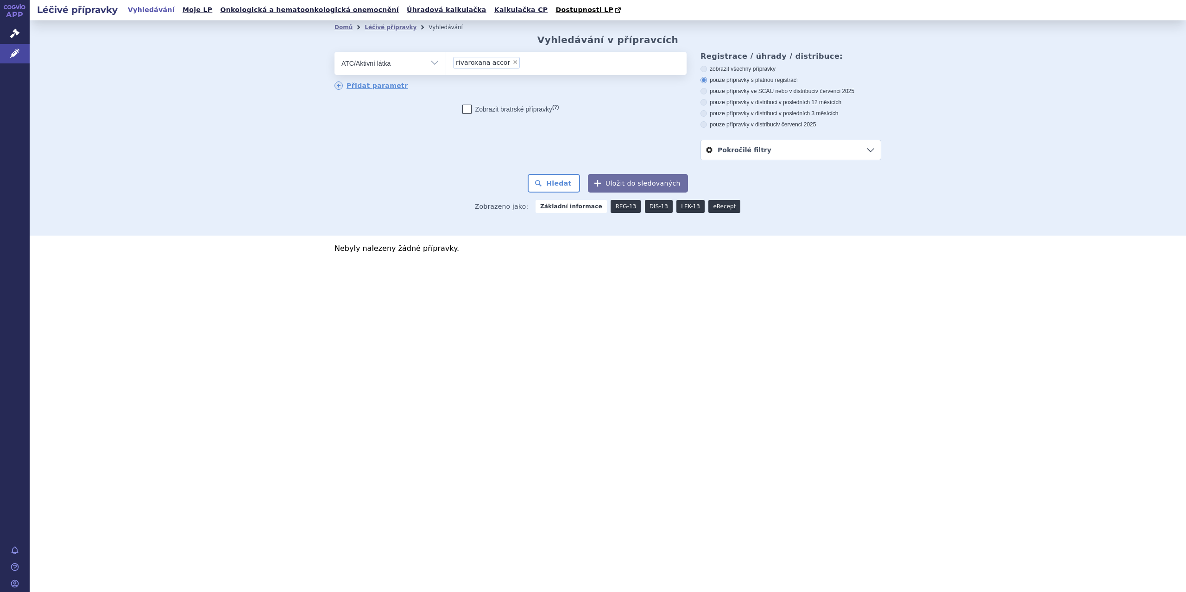
click at [512, 65] on span "×" at bounding box center [515, 62] width 6 height 6
click at [446, 65] on select "rivaroxana accor" at bounding box center [446, 62] width 0 height 23
select select
click at [459, 65] on input "ravaroxaban accord" at bounding box center [499, 63] width 93 height 12
type input "ravaroxaban accord"
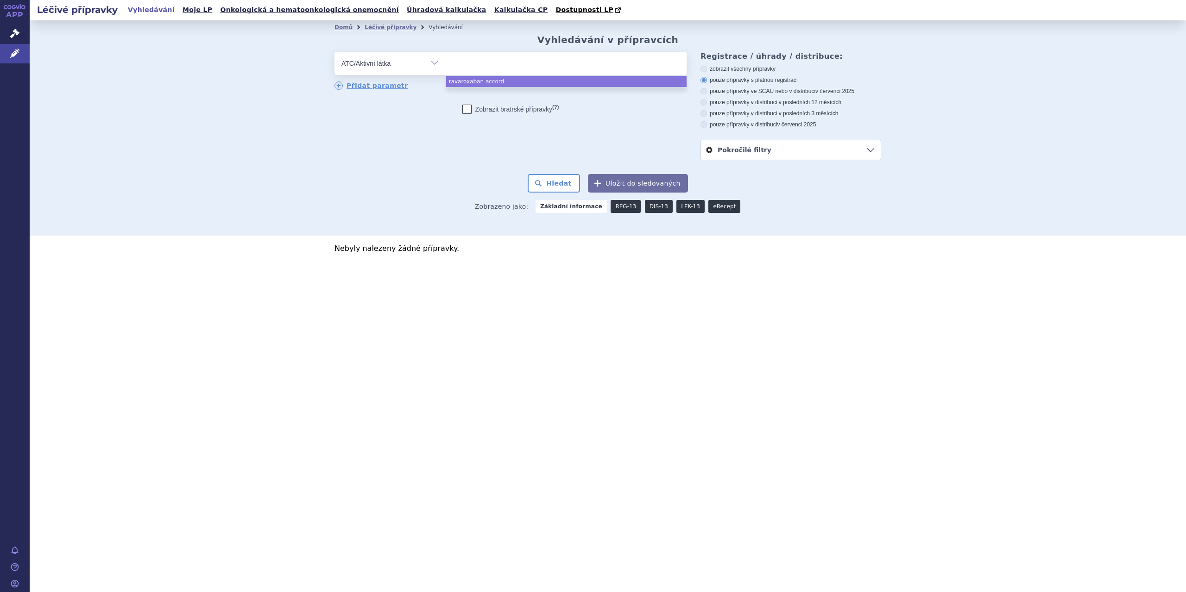
select select "ravaroxaban accord"
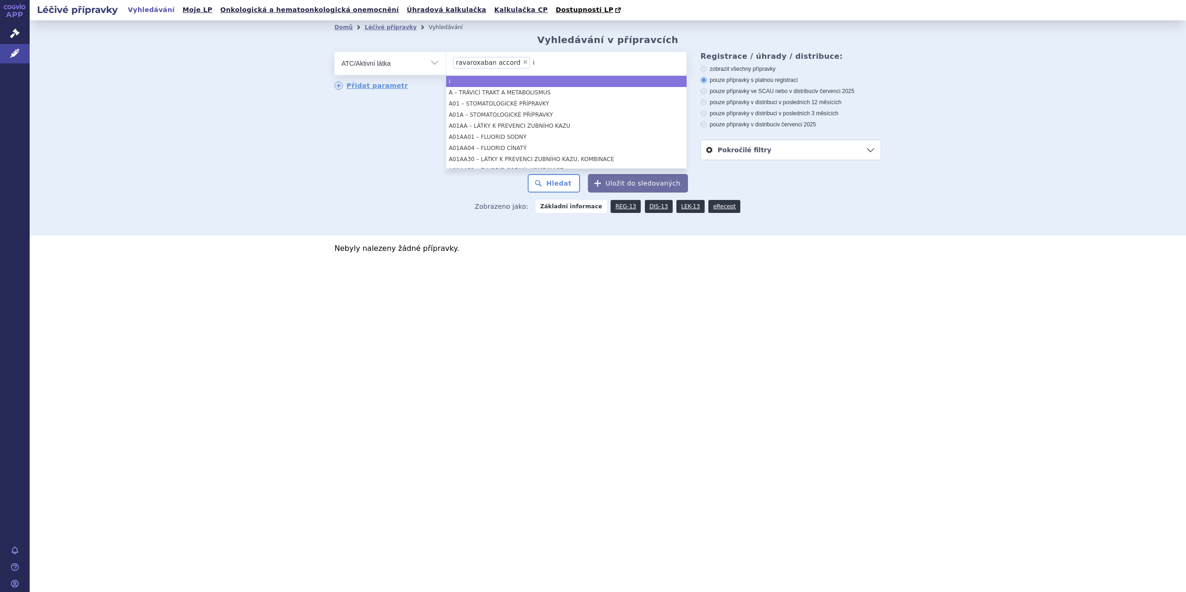
type input "i"
click at [459, 65] on span "ravaroxaban accord" at bounding box center [488, 62] width 64 height 6
click at [446, 65] on select "ravaroxaban accord" at bounding box center [446, 62] width 0 height 23
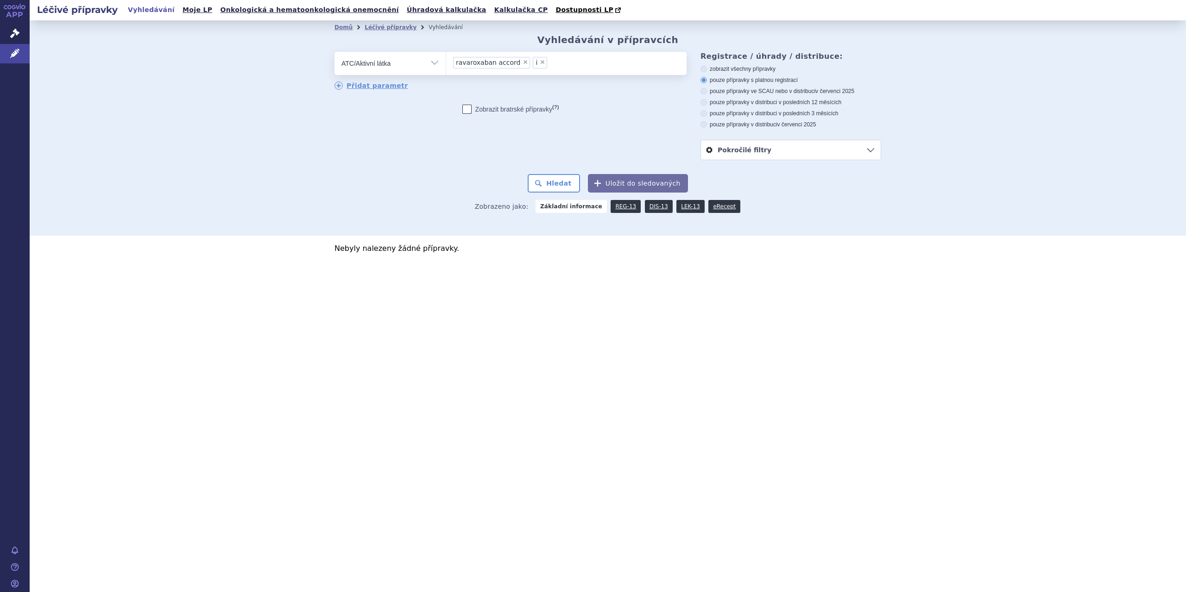
click at [540, 63] on span "×" at bounding box center [543, 62] width 6 height 6
click at [446, 63] on select "ravaroxaban accord i" at bounding box center [446, 62] width 0 height 23
click at [516, 65] on li "× ravaroxaban accord" at bounding box center [491, 63] width 77 height 12
click at [446, 65] on select "ravaroxaban accord" at bounding box center [446, 62] width 0 height 23
click at [514, 61] on li "× ravaroxaban accord" at bounding box center [491, 63] width 77 height 12
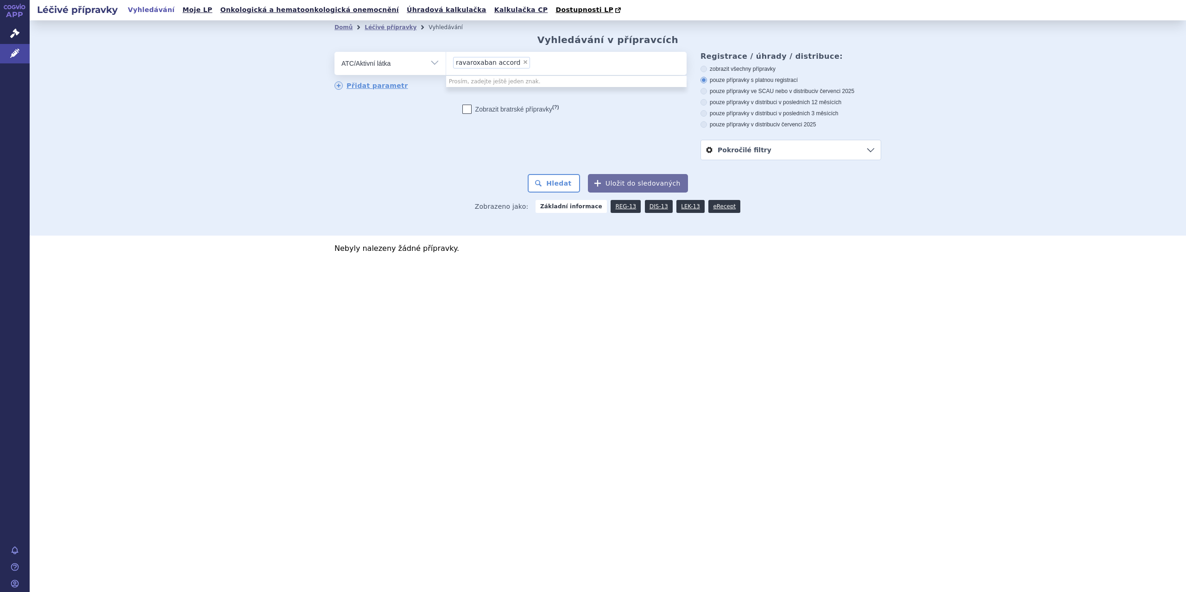
click at [446, 61] on select "ravaroxaban accord" at bounding box center [446, 62] width 0 height 23
click at [522, 63] on span "×" at bounding box center [525, 62] width 6 height 6
click at [446, 63] on select "ravaroxaban accord" at bounding box center [446, 62] width 0 height 23
select select
type input "[MEDICAL_DATA] accord"
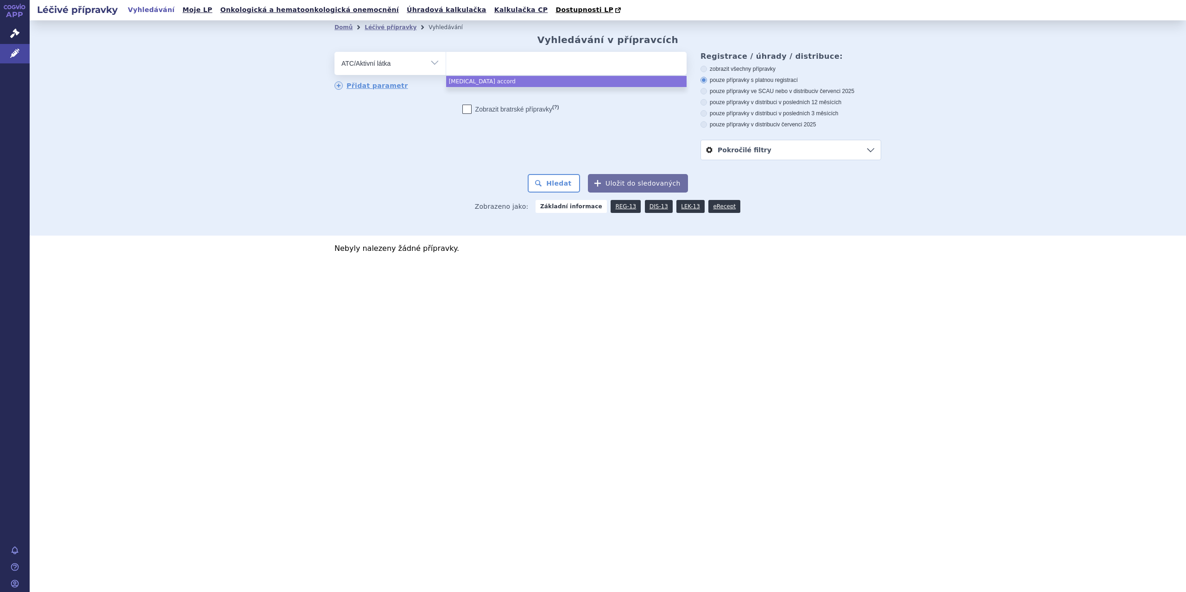
select select "[MEDICAL_DATA] accord"
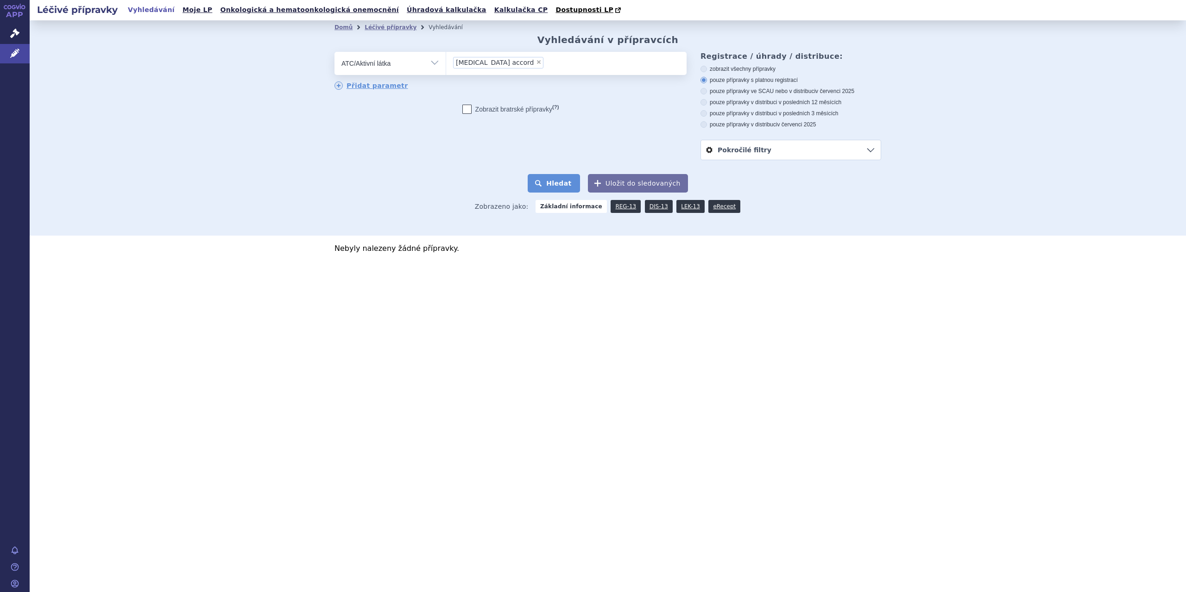
click at [563, 187] on button "Hledat" at bounding box center [554, 183] width 52 height 19
click at [438, 63] on select "Vše Přípravek/SUKL kód MAH VPOIS ATC/Aktivní látka Léková forma Síla" at bounding box center [389, 62] width 111 height 21
select select "filter-all"
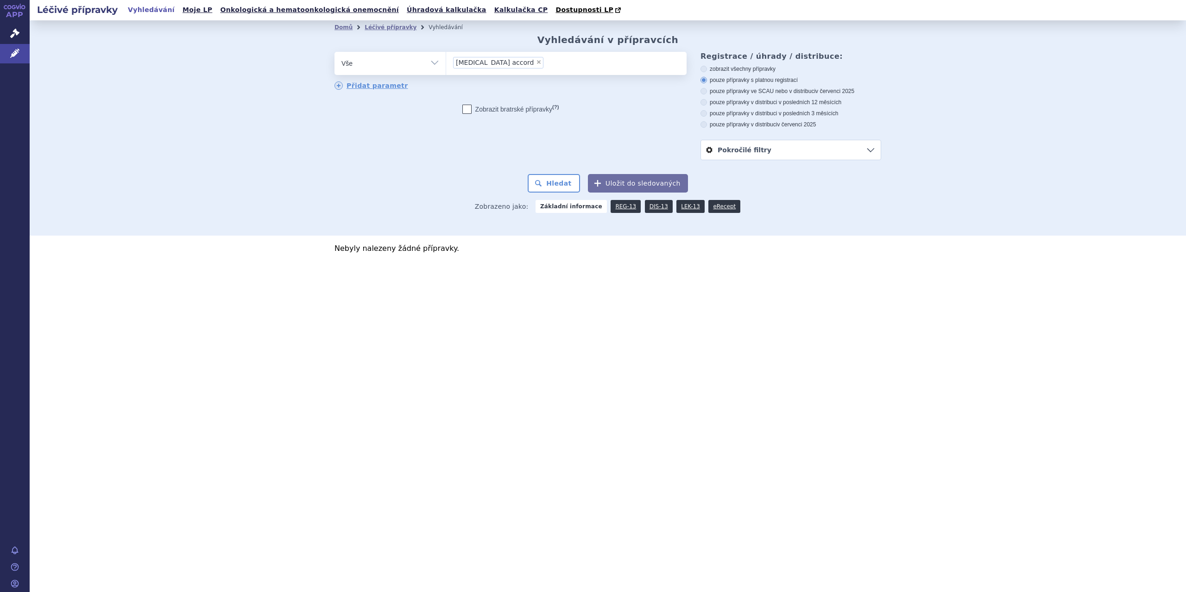
click at [334, 52] on select "Vše Přípravek/SUKL kód MAH VPOIS ATC/Aktivní látka Léková forma Síla" at bounding box center [389, 62] width 111 height 21
click at [453, 66] on input "search" at bounding box center [455, 63] width 5 height 12
type input "ri"
type input "riva"
type input "rivar"
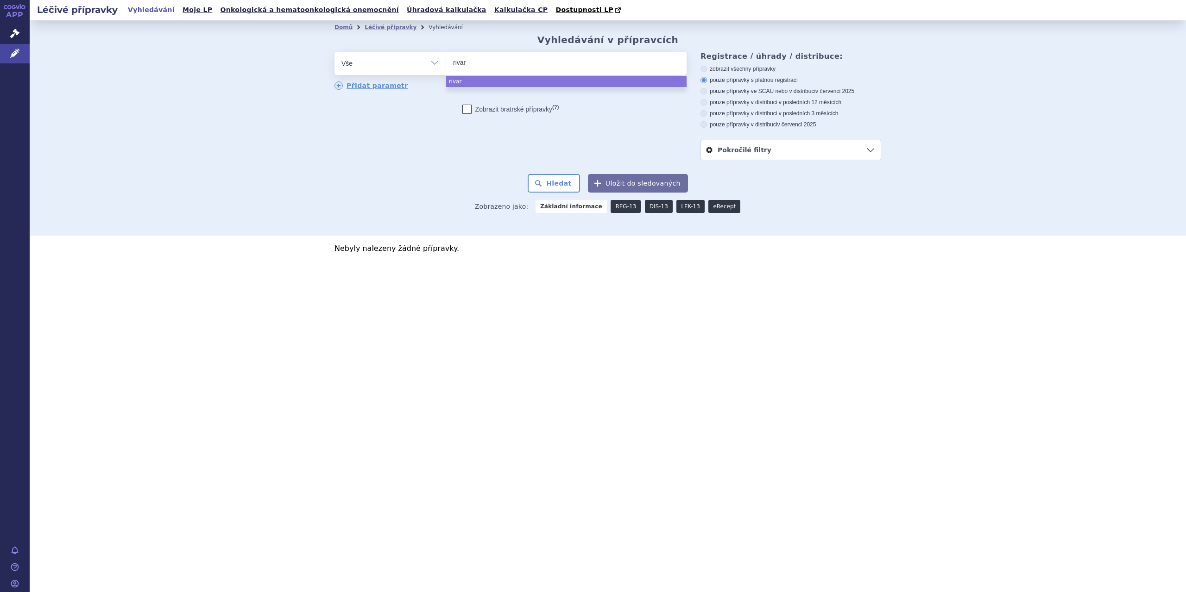
type input "rivaro"
type input "rivaroxa"
type input "rivaroxab"
type input "rivaroxaban"
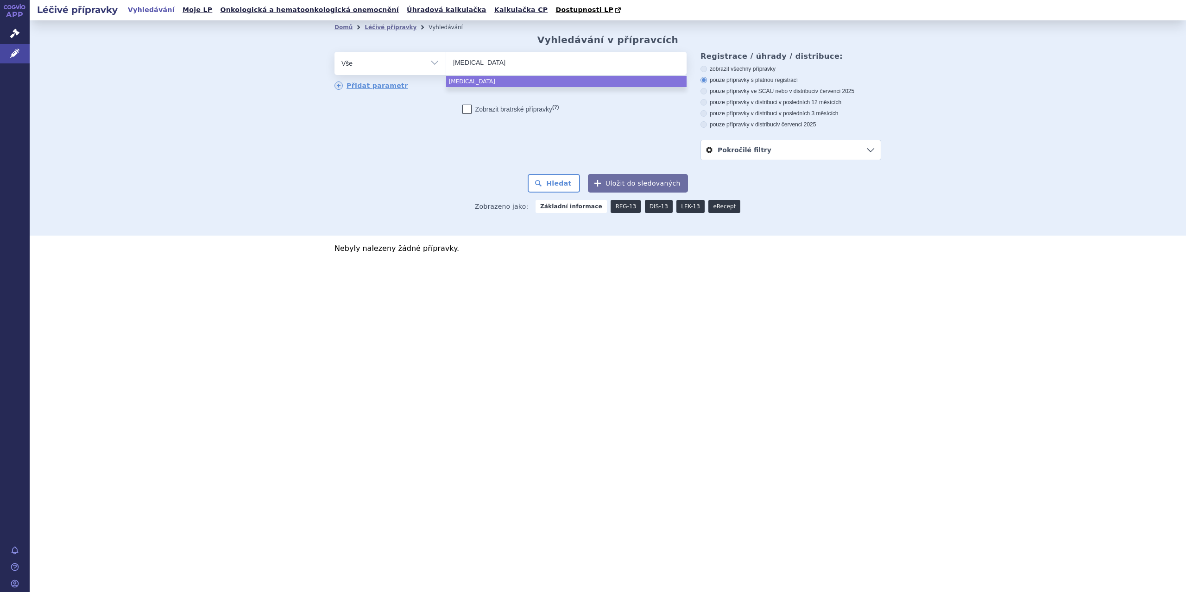
type input "rivaroxaban a"
type input "rivaroxaban ac"
type input "rivaroxaban aco"
type input "rivaroxaban acor"
type input "rivaroxaban acord"
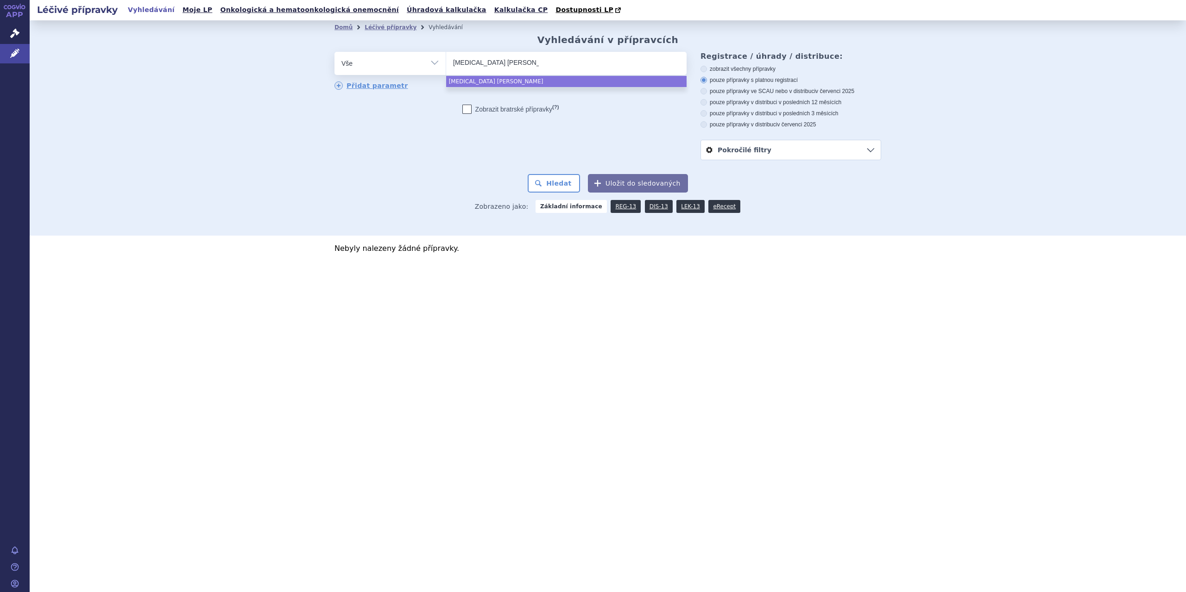
click at [493, 65] on input "rivaroxaban acord" at bounding box center [497, 63] width 88 height 12
select select "rivaroxaban acord"
click at [563, 182] on button "Hledat" at bounding box center [554, 183] width 52 height 19
click at [568, 64] on span "×" at bounding box center [571, 62] width 6 height 6
click at [446, 64] on select "[MEDICAL_DATA] [PERSON_NAME]" at bounding box center [446, 62] width 0 height 23
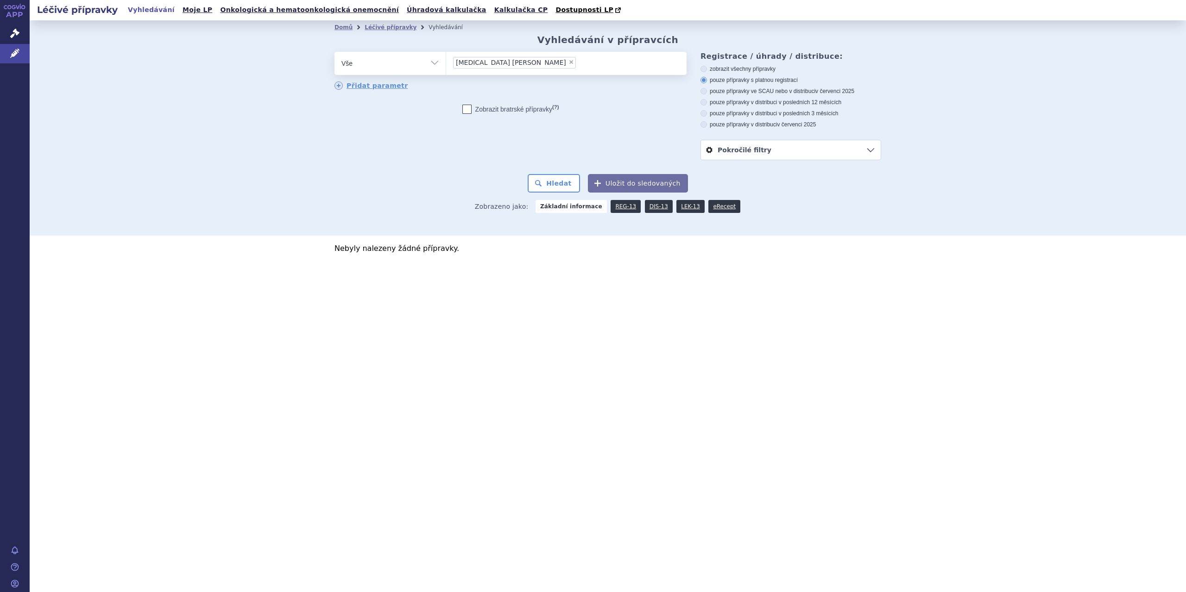
select select
type input "ri"
type input "riva"
type input "rivar"
type input "rivaro"
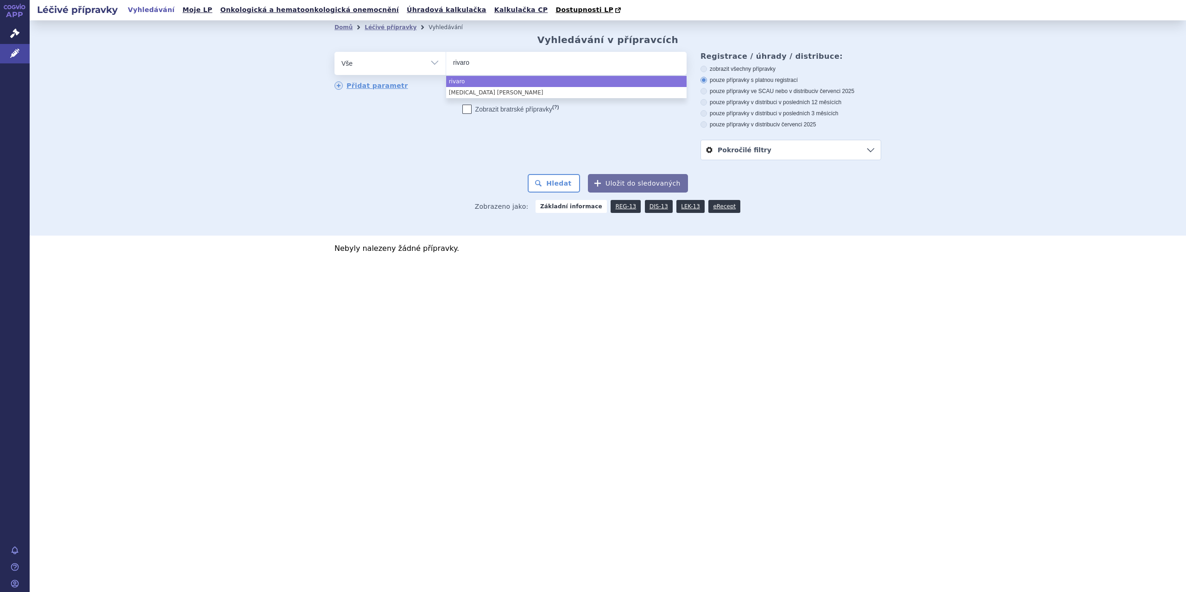
type input "rivarox"
type input "rivaroxa"
type input "rivaroxab"
type input "rivaroxaban"
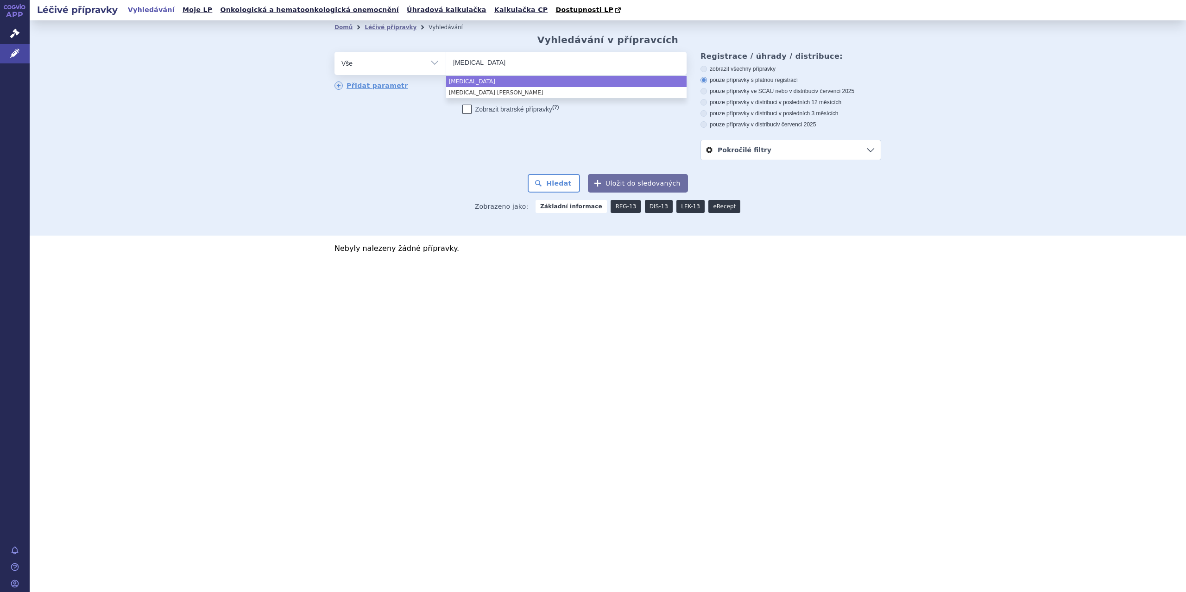
type input "rivaroxaban a"
type input "rivaroxaban ac"
type input "rivaroxaban acc"
type input "rivaroxaban accor"
type input "[MEDICAL_DATA] accord"
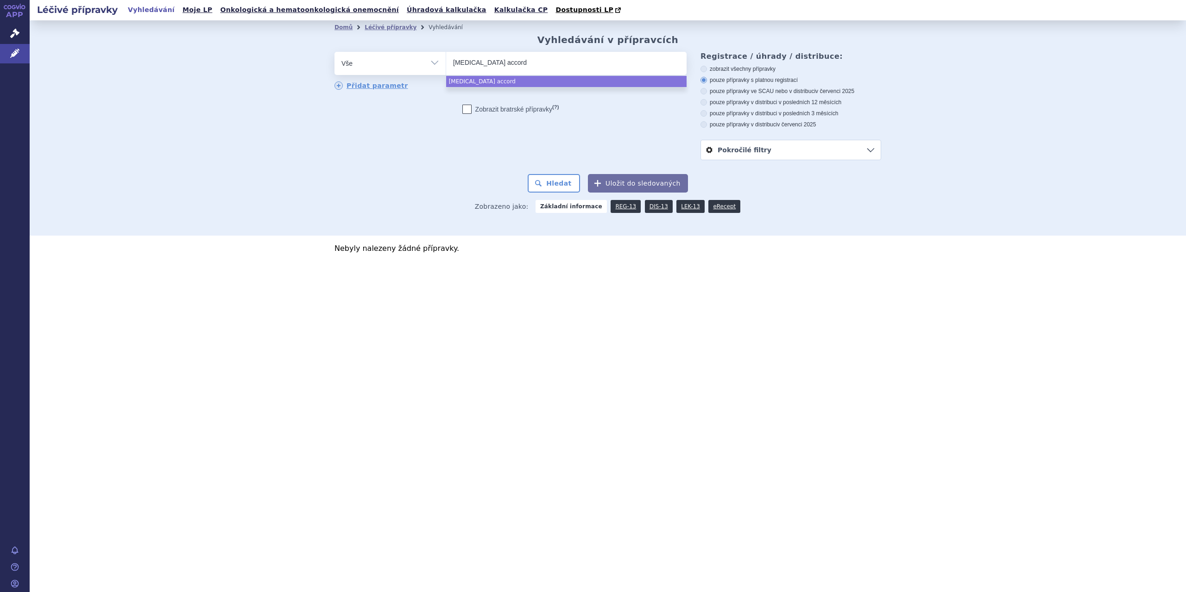
select select "rivaroxaban accord"
click at [554, 180] on button "Hledat" at bounding box center [554, 183] width 52 height 19
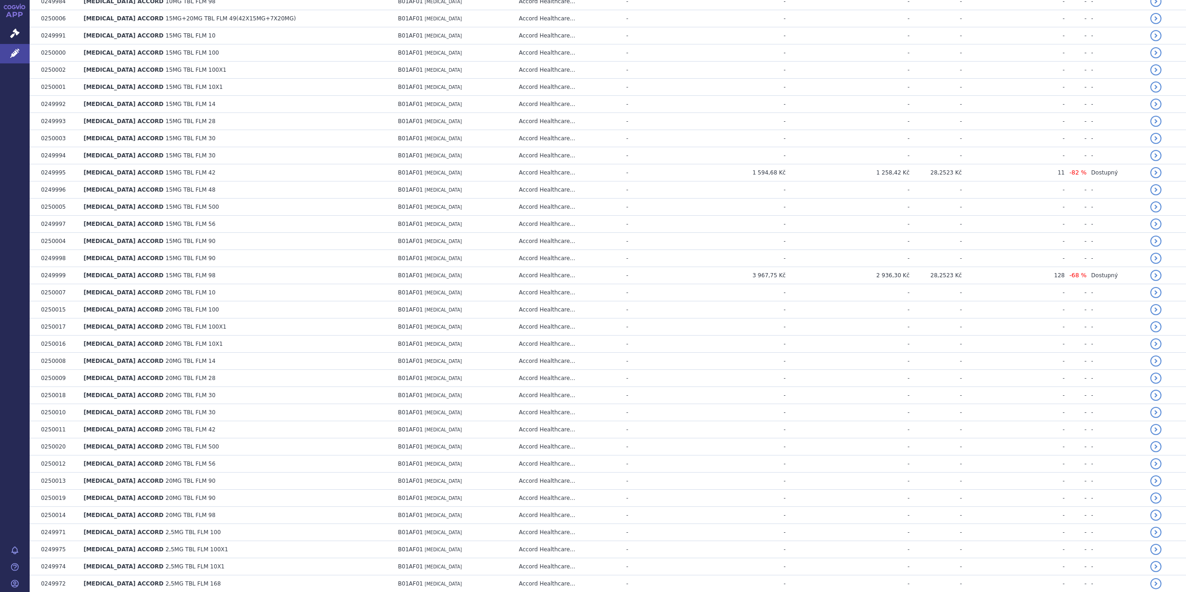
scroll to position [465, 0]
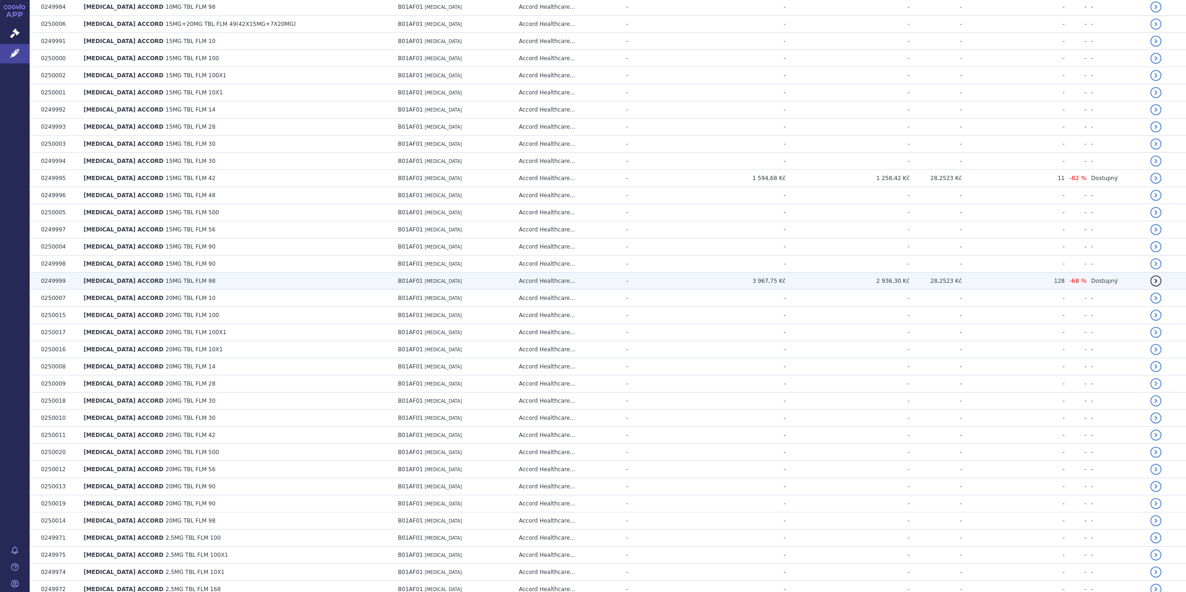
click at [758, 275] on td "3 967,75 Kč" at bounding box center [727, 281] width 116 height 17
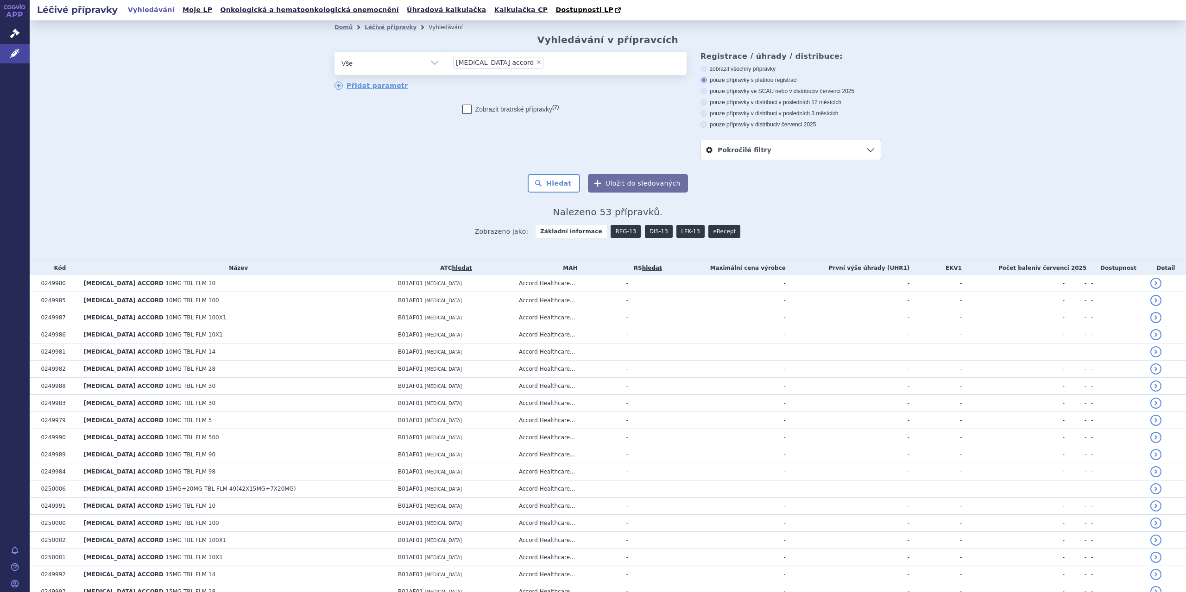
click at [536, 61] on span "×" at bounding box center [539, 62] width 6 height 6
click at [446, 61] on select "rivaroxaban accord" at bounding box center [446, 62] width 0 height 23
select select
type input "en"
type input "enk"
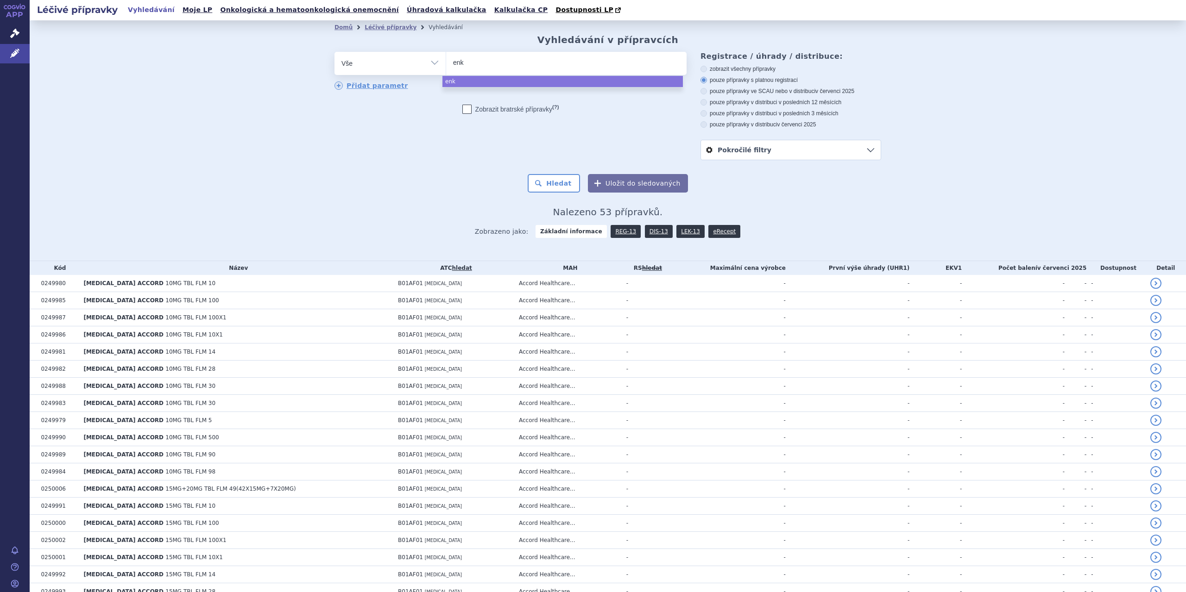
type input "enki"
type input "enkia"
select select "enkia"
click at [554, 182] on button "Hledat" at bounding box center [554, 183] width 52 height 19
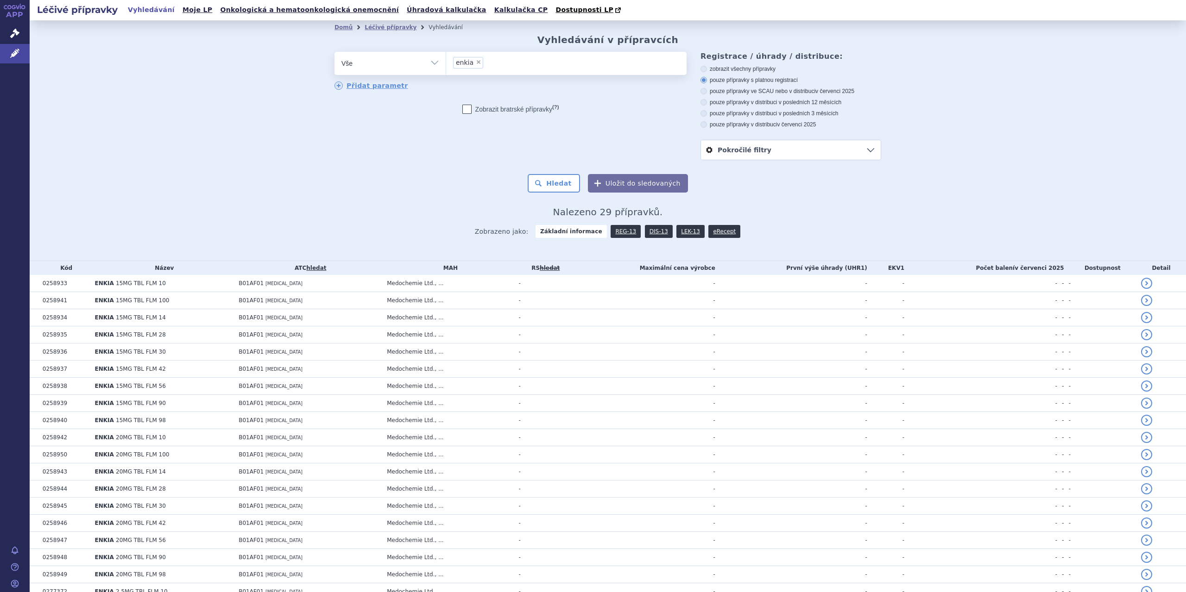
drag, startPoint x: 450, startPoint y: 227, endPoint x: 529, endPoint y: 49, distance: 195.1
click at [529, 49] on div "Domů Léčivé přípravky Vyhledávání Vyhledávání v přípravcích odstranit Vše Přípr…" at bounding box center [608, 139] width 584 height 210
click at [490, 66] on ul "× enkia" at bounding box center [566, 62] width 240 height 20
click at [446, 66] on select "enkia" at bounding box center [446, 62] width 0 height 23
click at [490, 66] on ul "× enkia" at bounding box center [566, 62] width 240 height 20
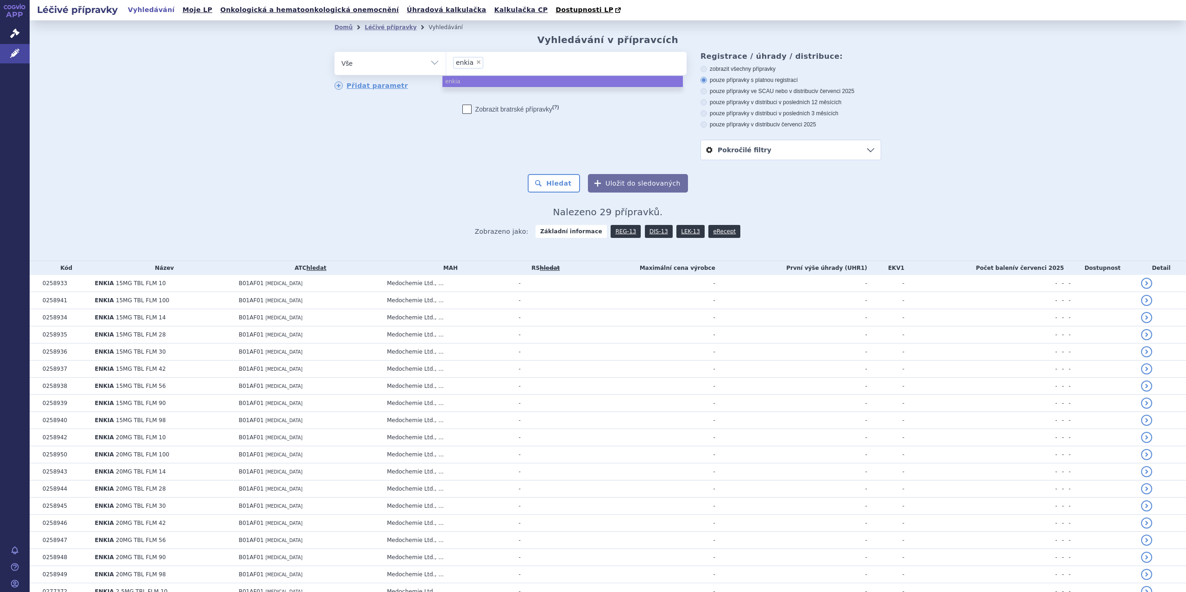
click at [446, 66] on select "enkia" at bounding box center [446, 62] width 0 height 23
click at [490, 66] on ul "× enkia" at bounding box center [566, 62] width 240 height 20
click at [446, 66] on select "enkia" at bounding box center [446, 62] width 0 height 23
click at [490, 66] on ul "× enkia" at bounding box center [566, 62] width 240 height 20
click at [446, 66] on select "enkia" at bounding box center [446, 62] width 0 height 23
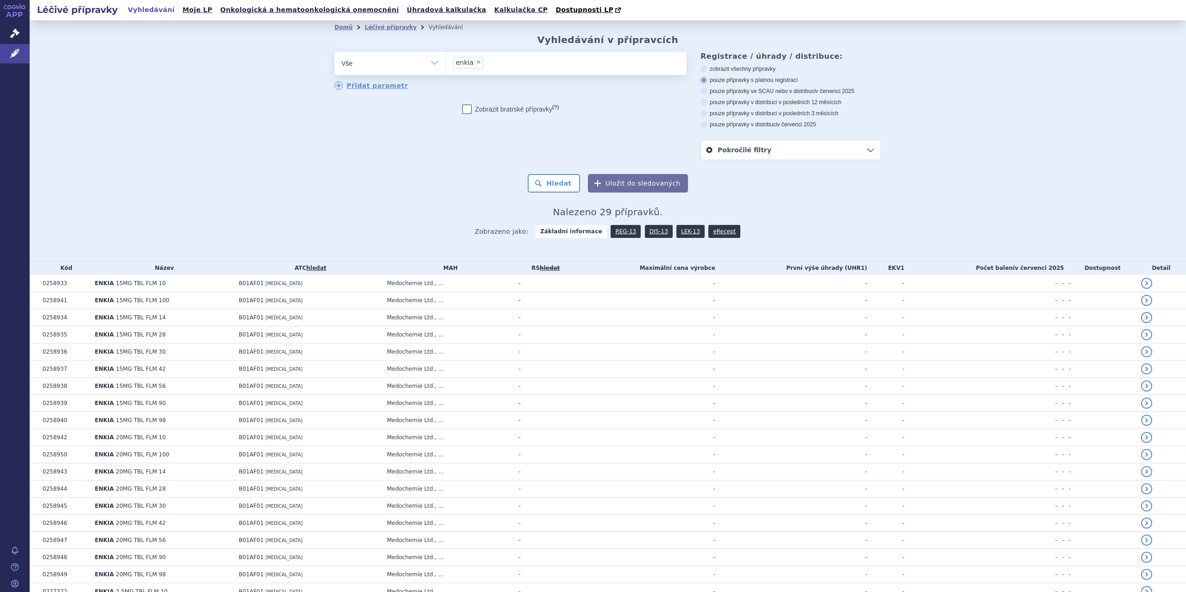
click at [490, 66] on ul "× enkia" at bounding box center [566, 62] width 240 height 20
click at [446, 66] on select "enkia" at bounding box center [446, 62] width 0 height 23
click at [490, 66] on ul "× enkia" at bounding box center [566, 62] width 240 height 20
click at [446, 66] on select "enkia" at bounding box center [446, 62] width 0 height 23
click at [490, 66] on ul "× enkia" at bounding box center [566, 62] width 240 height 20
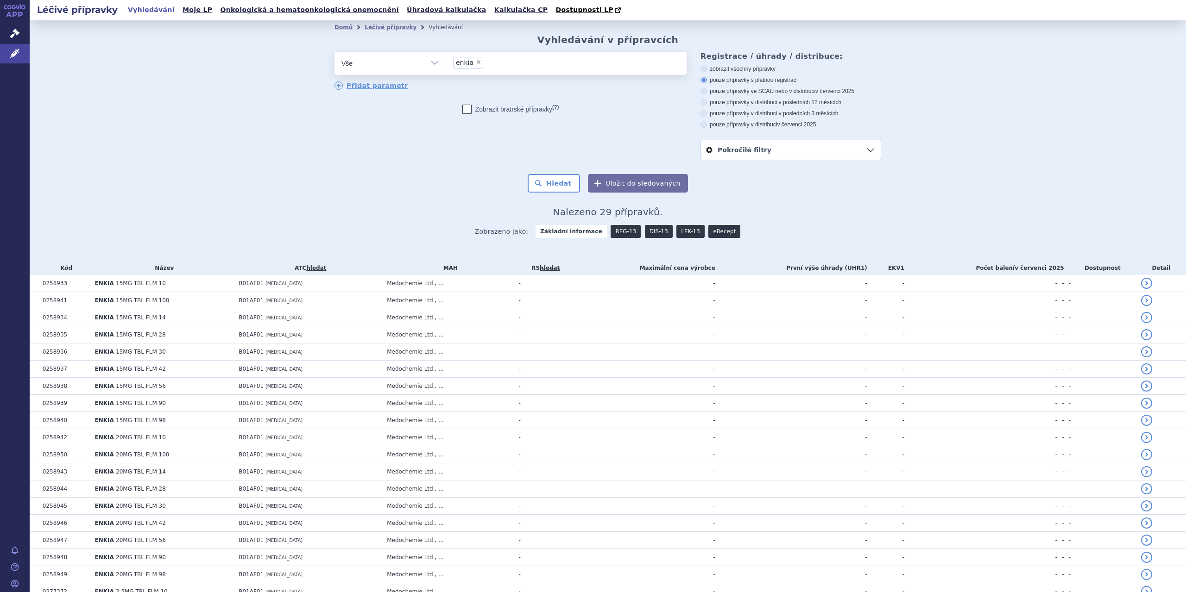
click at [446, 66] on select "enkia" at bounding box center [446, 62] width 0 height 23
